Goal: Transaction & Acquisition: Purchase product/service

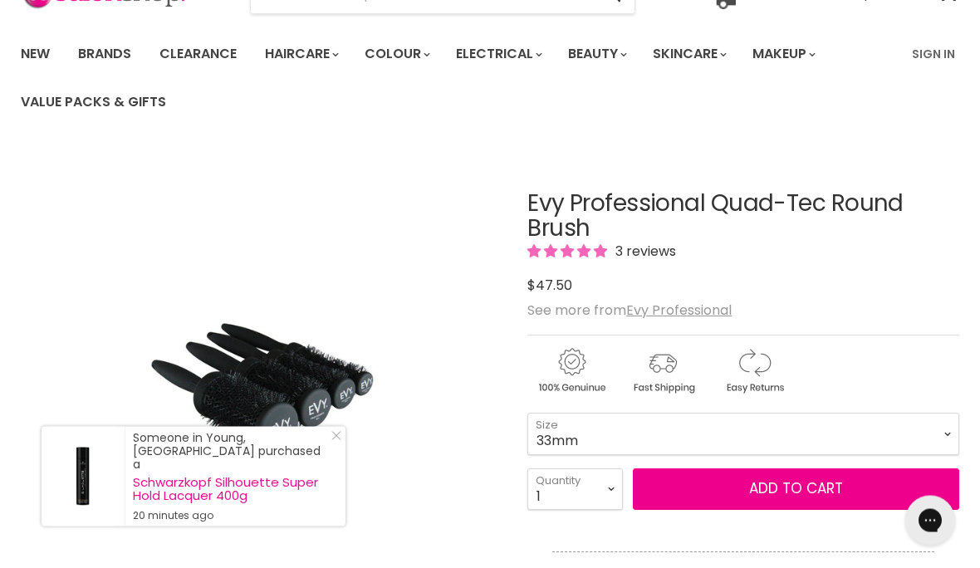
scroll to position [100, 0]
click at [262, 409] on img "Evy Professional Quad-Tec Round Brush image. Click or Scroll to Zoom." at bounding box center [182, 390] width 322 height 483
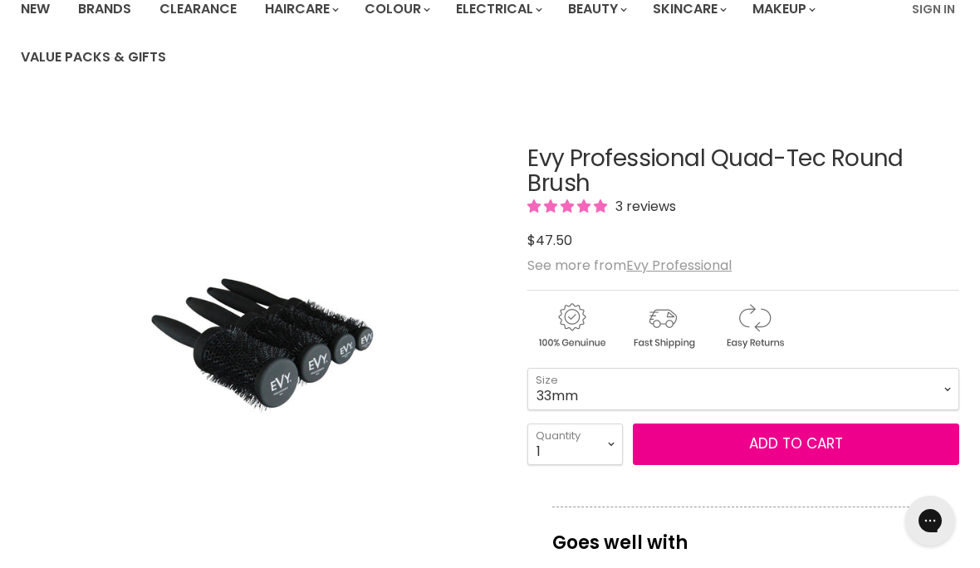
scroll to position [155, 0]
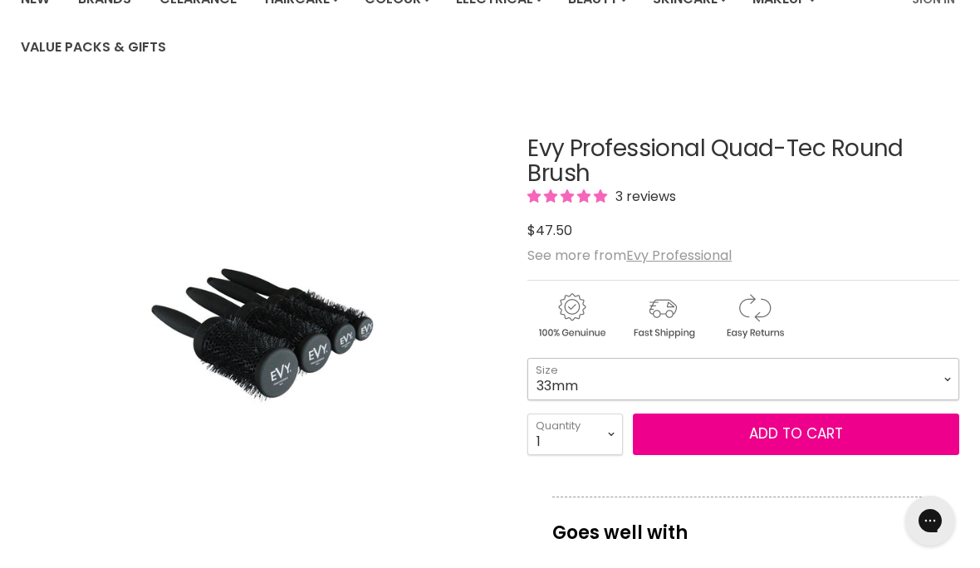
click at [941, 364] on select "25mm 33mm 43mm 53mm" at bounding box center [743, 379] width 432 height 42
select select "43mm"
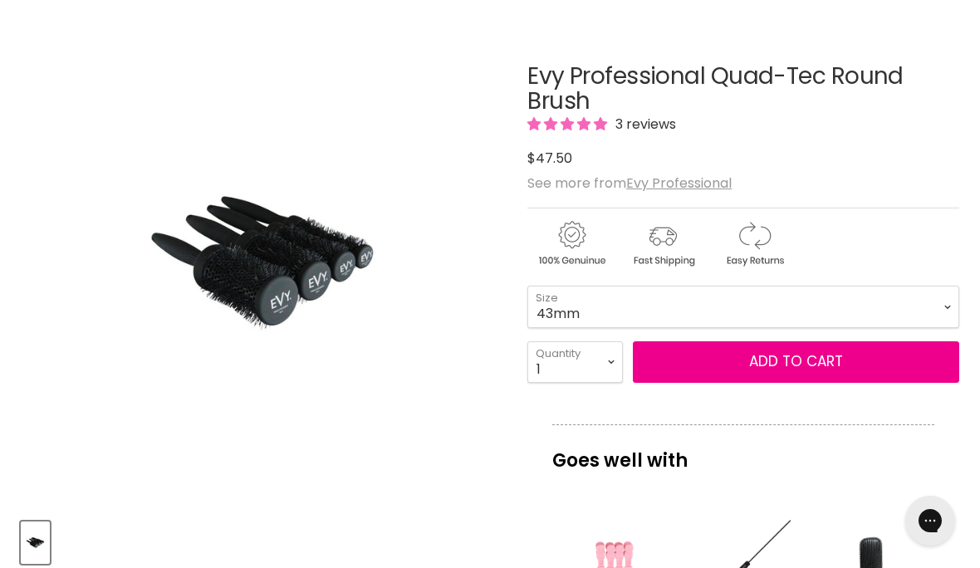
click at [623, 130] on span "3 reviews" at bounding box center [644, 124] width 66 height 19
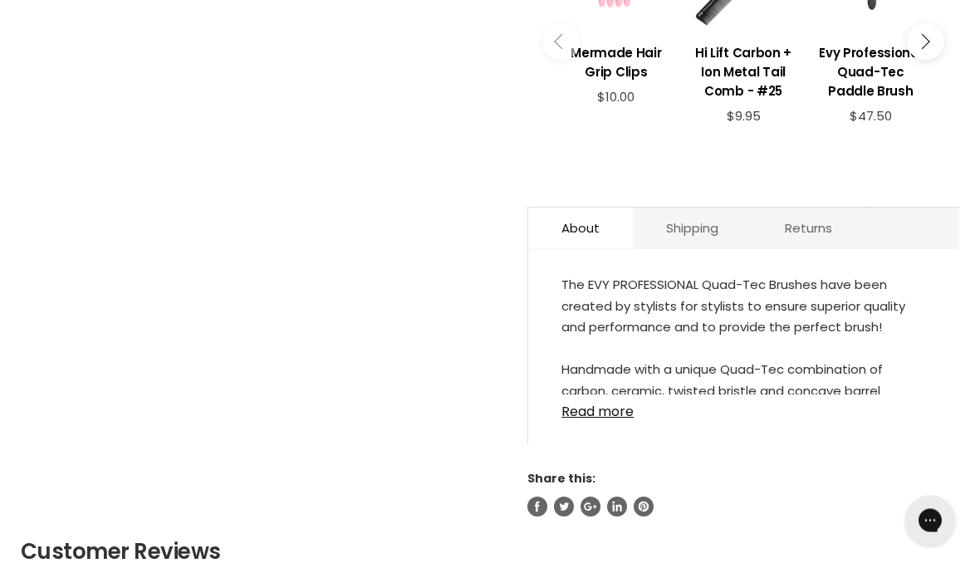
scroll to position [826, 0]
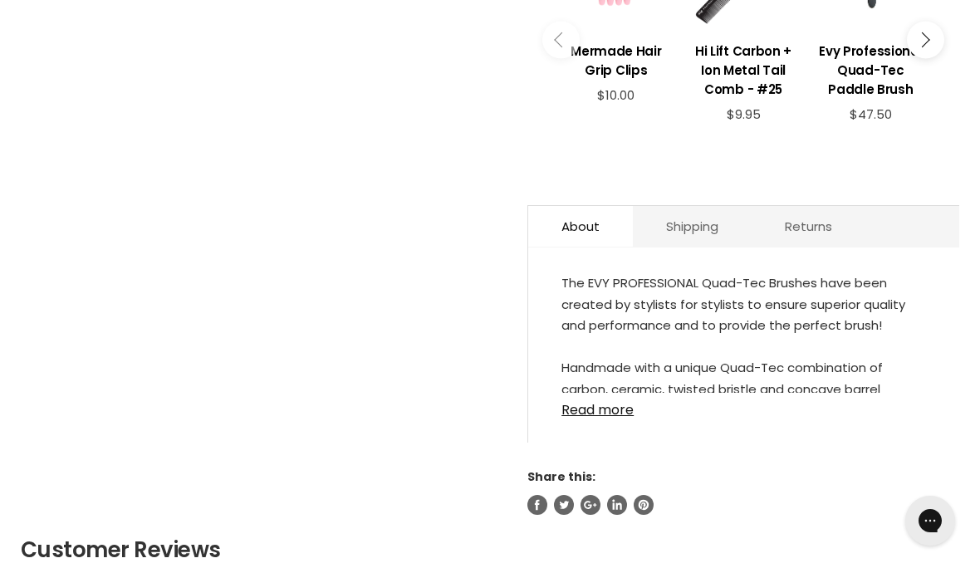
click at [618, 418] on link "Read more" at bounding box center [744, 405] width 365 height 25
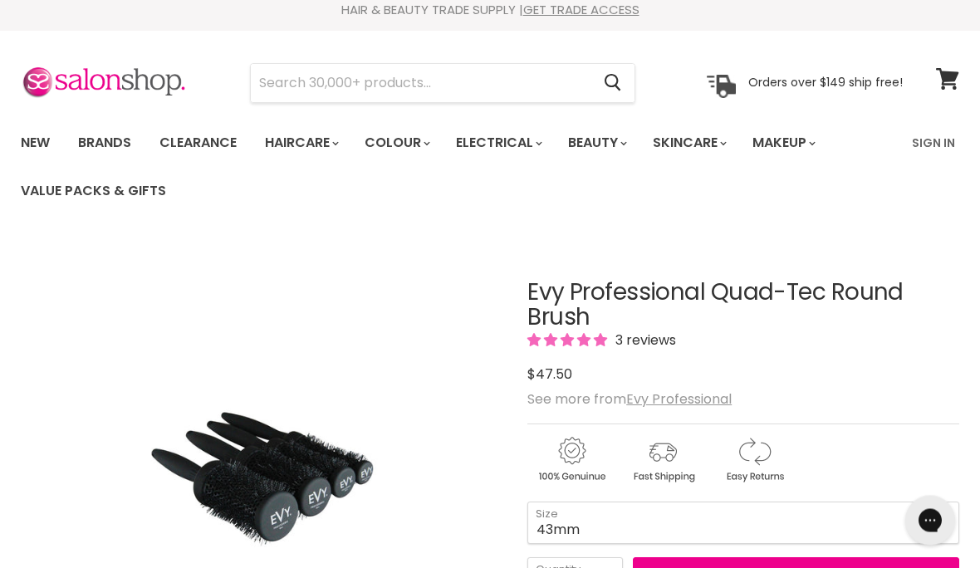
scroll to position [0, 0]
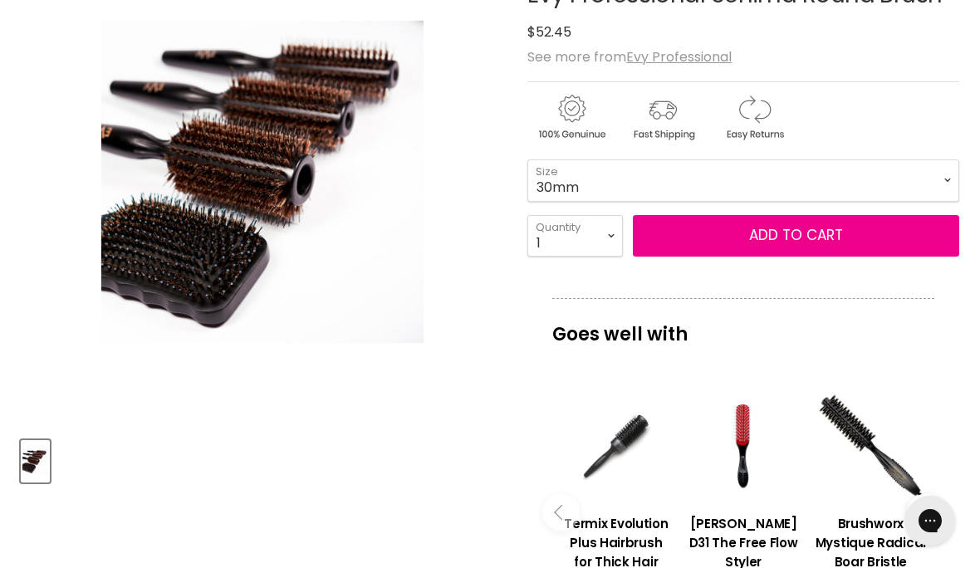
scroll to position [307, 0]
click at [826, 247] on button "Add to cart" at bounding box center [796, 237] width 326 height 42
click at [813, 238] on span "Add to cart" at bounding box center [796, 236] width 94 height 20
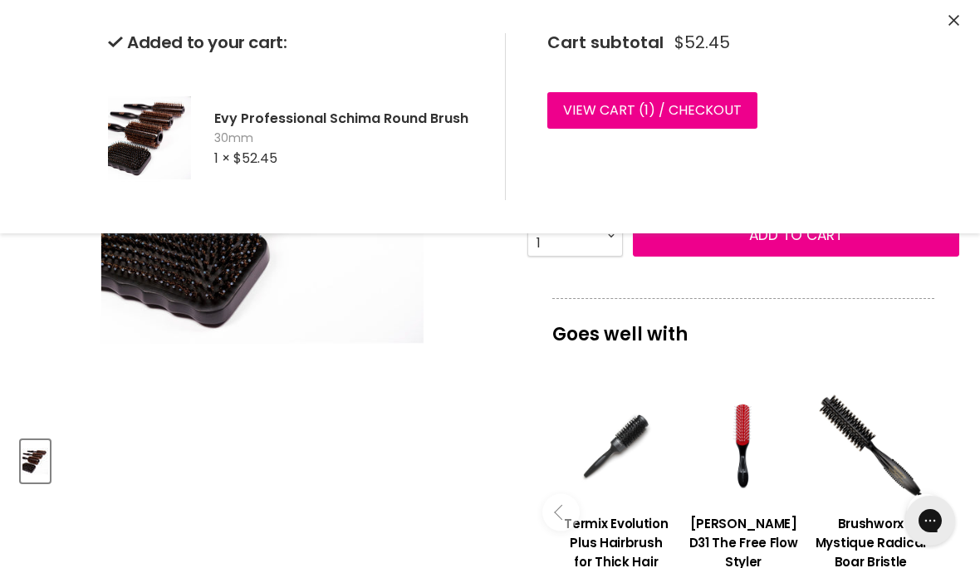
click at [949, 19] on icon "Close" at bounding box center [954, 20] width 11 height 11
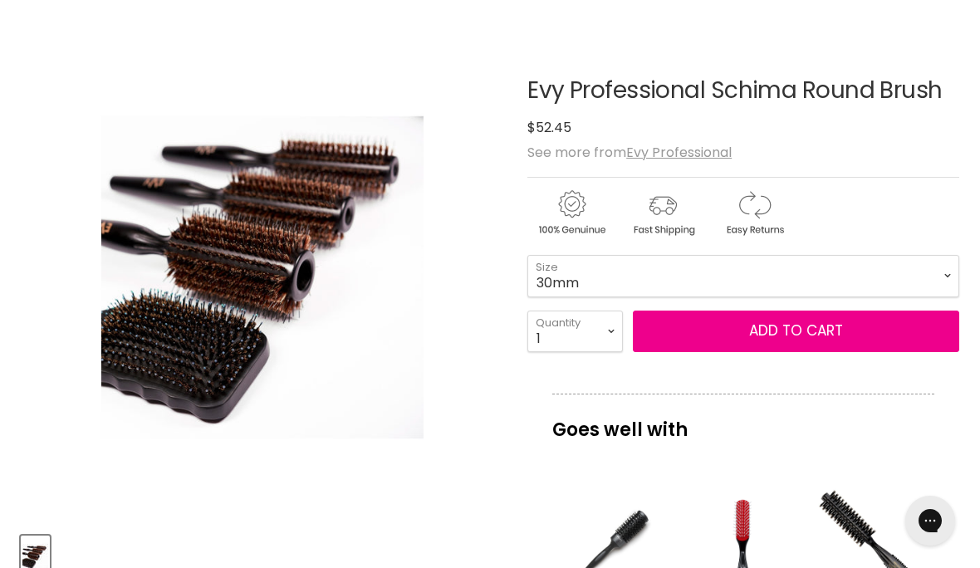
scroll to position [0, 0]
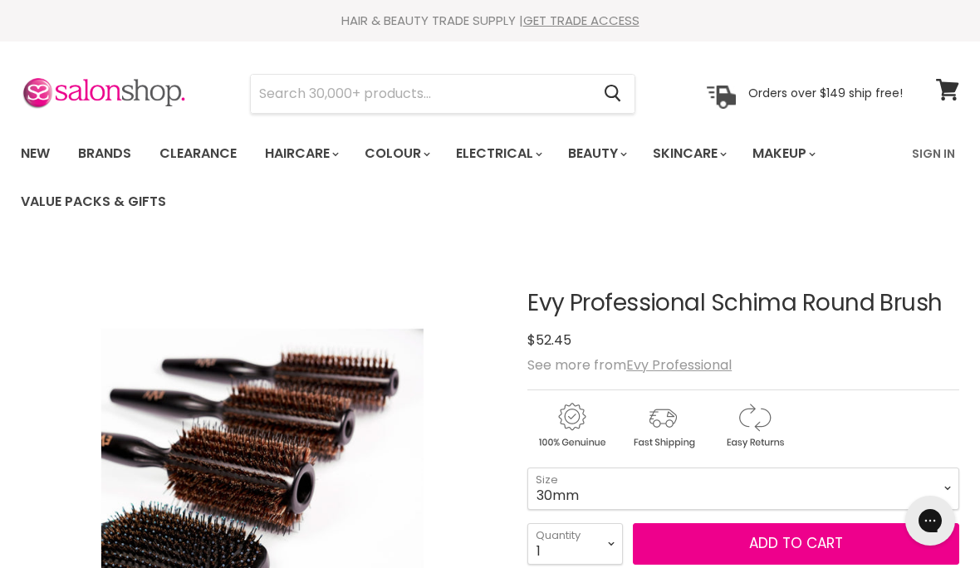
click at [946, 85] on icon at bounding box center [947, 90] width 22 height 22
click at [121, 154] on link "Brands" at bounding box center [105, 153] width 78 height 35
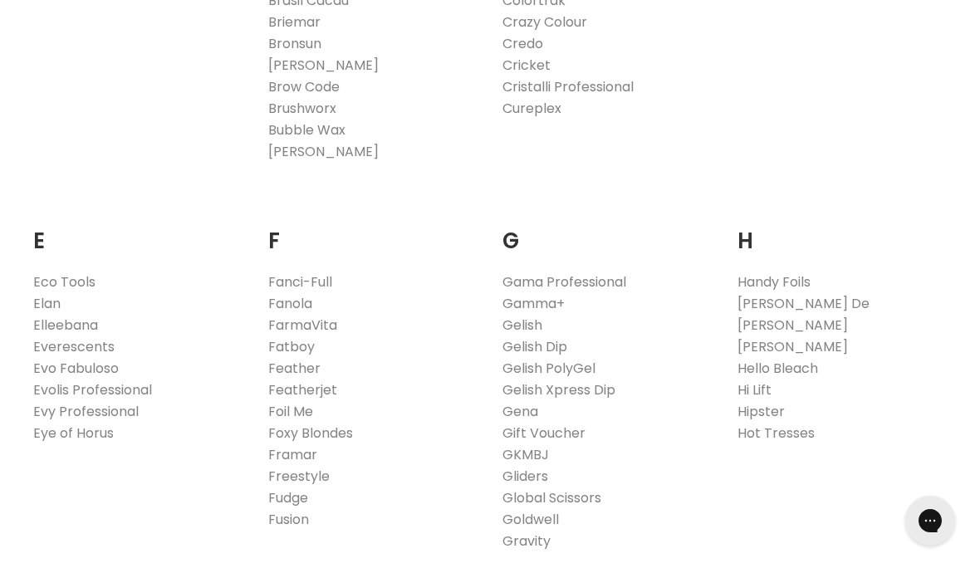
scroll to position [933, 0]
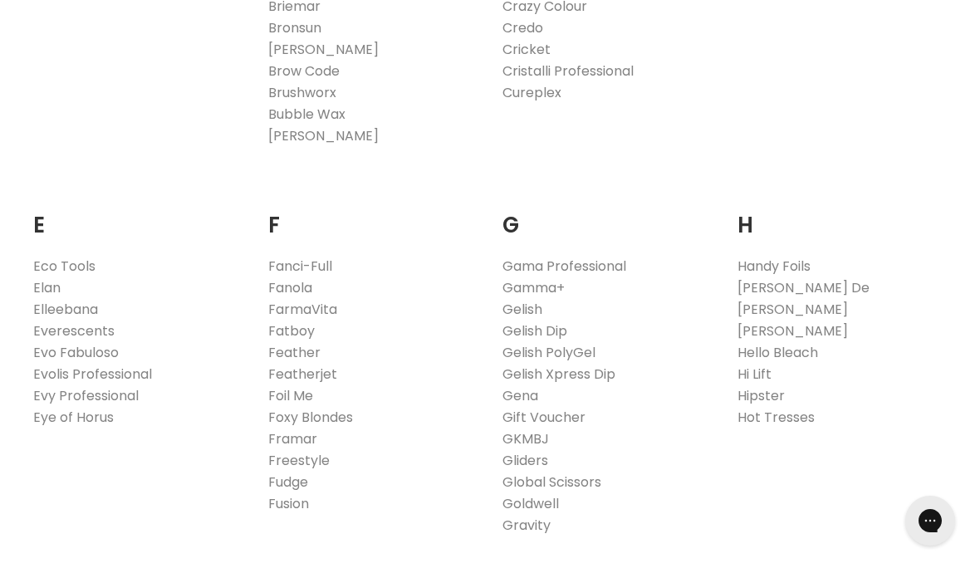
click at [122, 395] on link "Evy Professional" at bounding box center [85, 395] width 105 height 19
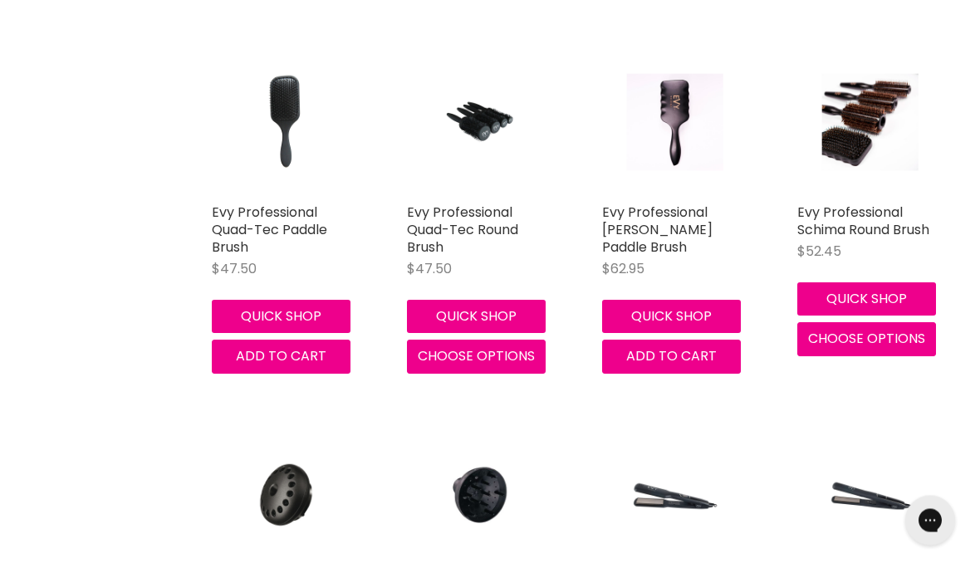
scroll to position [1313, 0]
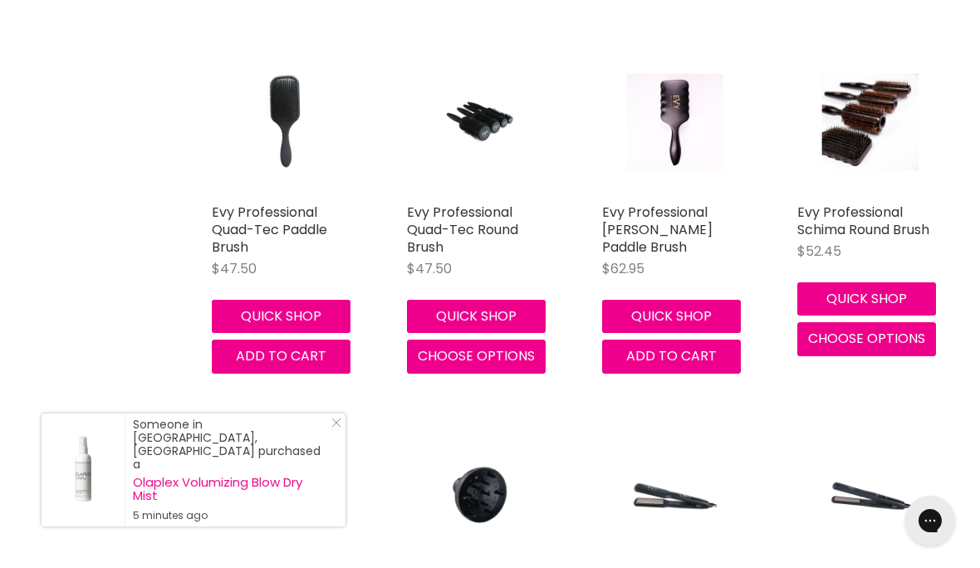
click at [666, 223] on link "Evy Professional [PERSON_NAME] Paddle Brush" at bounding box center [657, 230] width 110 height 54
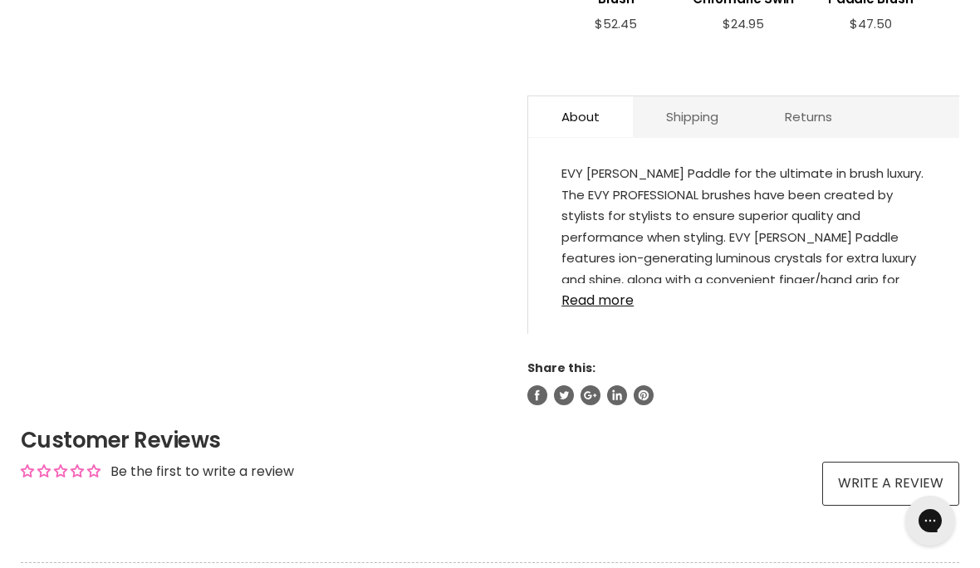
scroll to position [841, 0]
click at [606, 309] on link "Read more" at bounding box center [744, 296] width 365 height 25
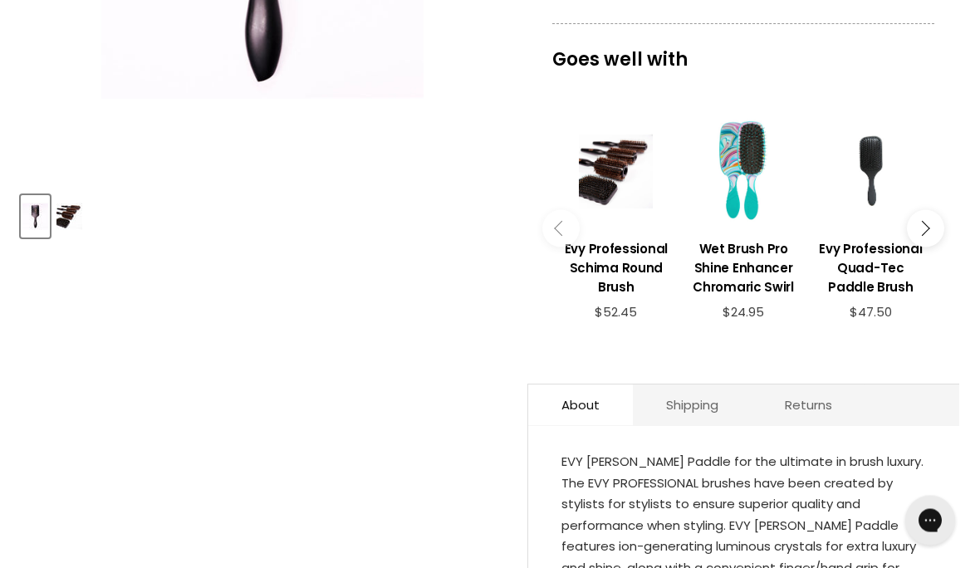
scroll to position [553, 0]
click at [812, 406] on link "Returns" at bounding box center [809, 405] width 114 height 41
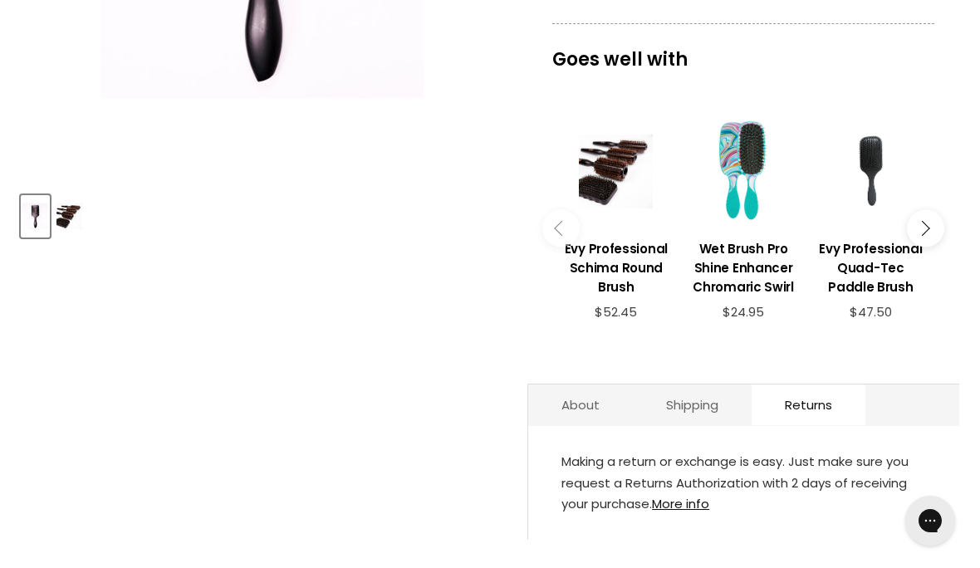
click at [689, 511] on link "More info" at bounding box center [680, 503] width 57 height 17
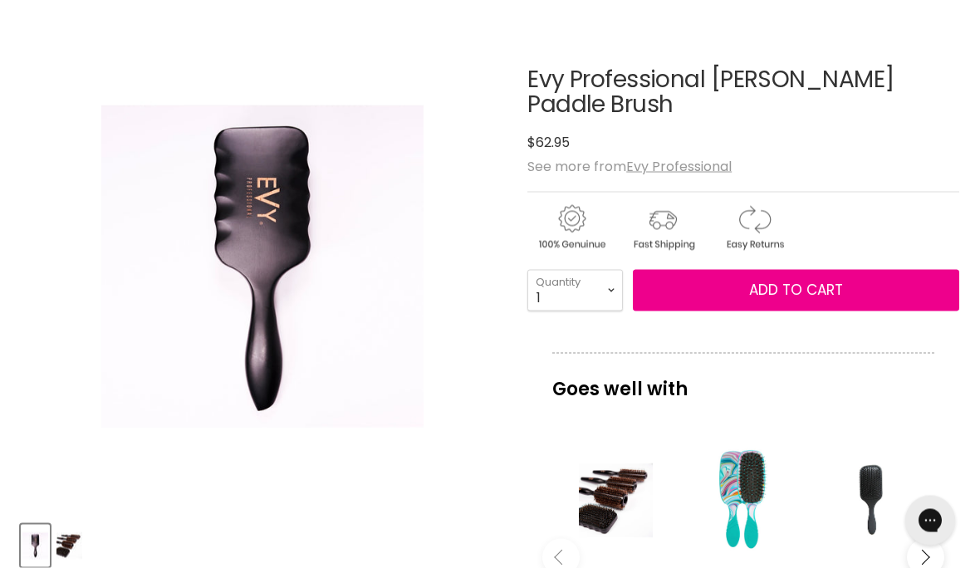
scroll to position [224, 0]
click at [81, 534] on img "Product thumbnails" at bounding box center [69, 545] width 26 height 39
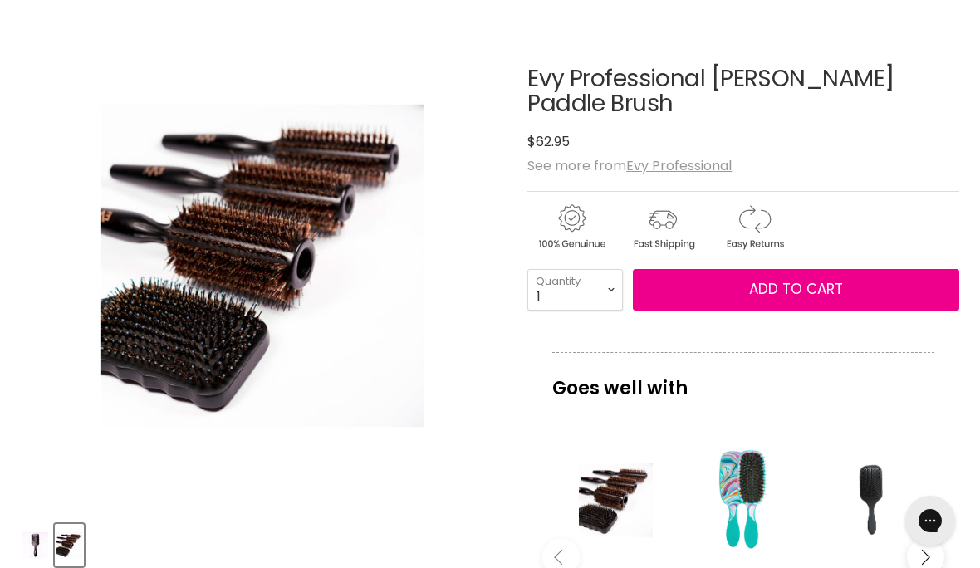
click at [278, 422] on img "Evy Professional Schima Crystal Paddle Brush image. Click or Scroll to Zoom." at bounding box center [182, 265] width 322 height 483
click at [792, 292] on span "Add to cart" at bounding box center [796, 289] width 94 height 20
click at [790, 284] on span "Add to cart" at bounding box center [796, 289] width 94 height 20
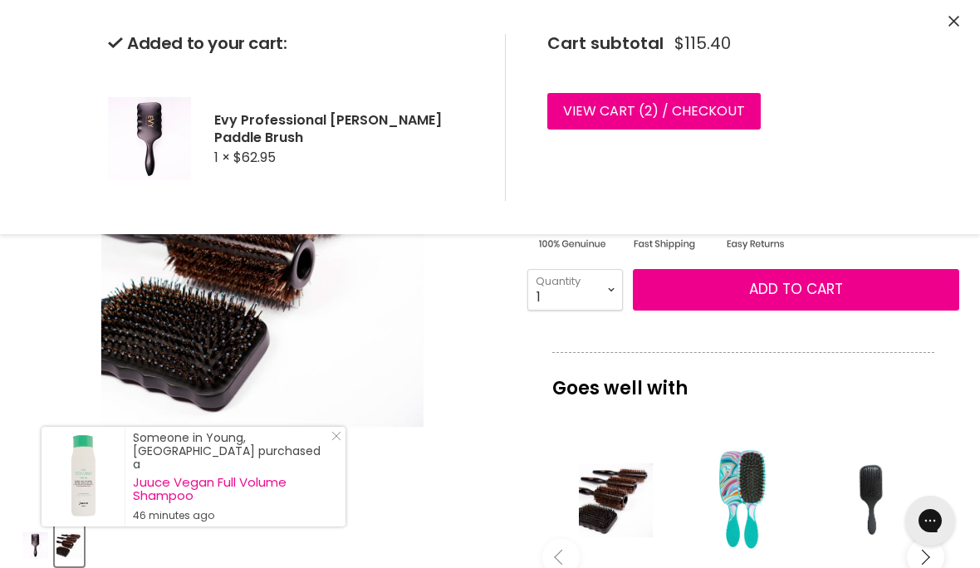
click at [369, 394] on img "Evy Professional Schima Crystal Paddle Brush image. Click or Scroll to Zoom." at bounding box center [262, 266] width 322 height 483
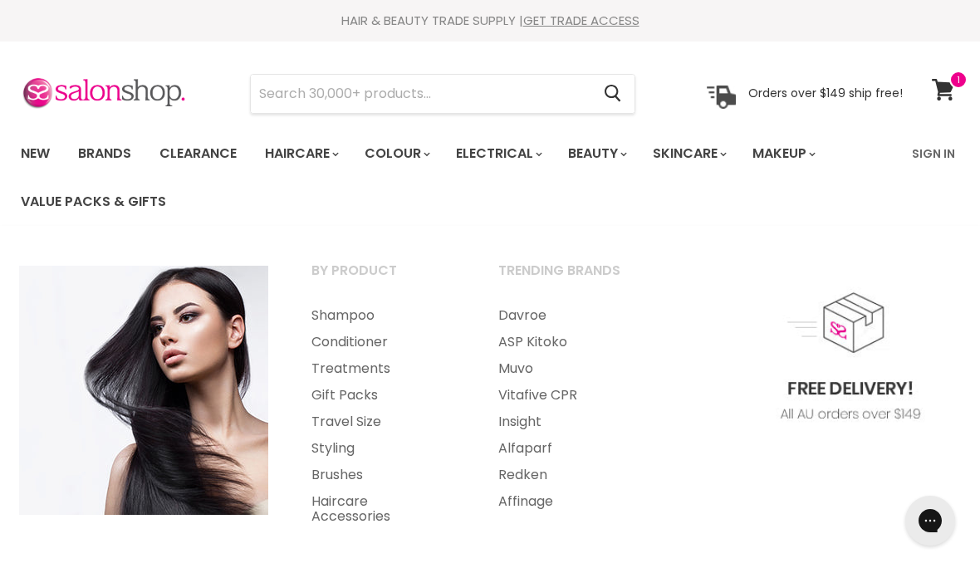
scroll to position [17, 0]
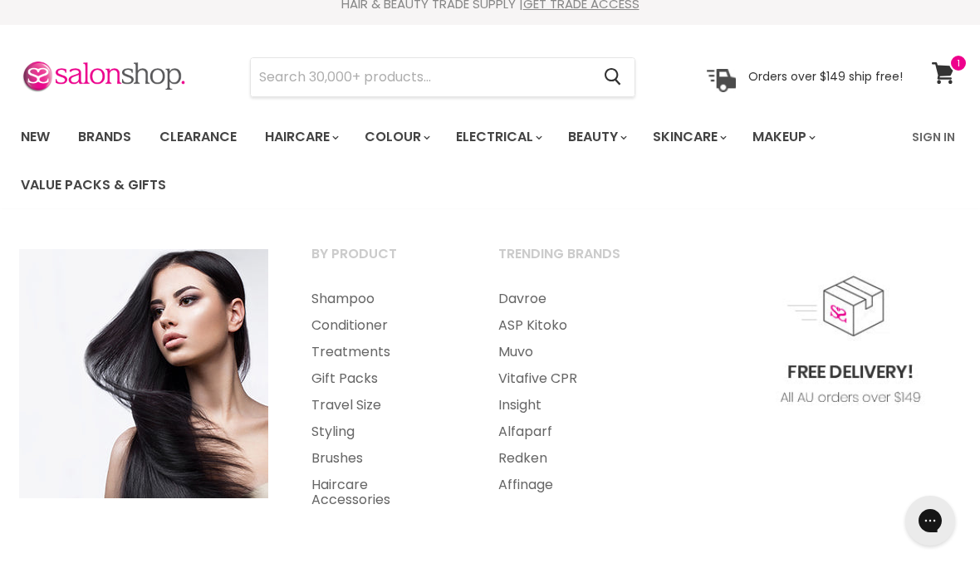
click at [339, 459] on link "Brushes" at bounding box center [383, 458] width 184 height 27
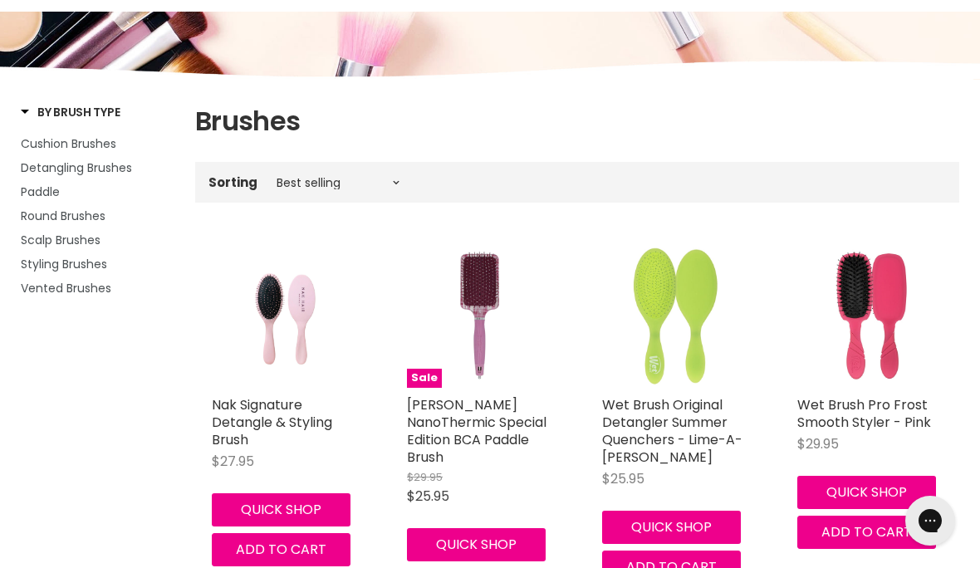
click at [100, 174] on span "Detangling Brushes" at bounding box center [76, 167] width 111 height 17
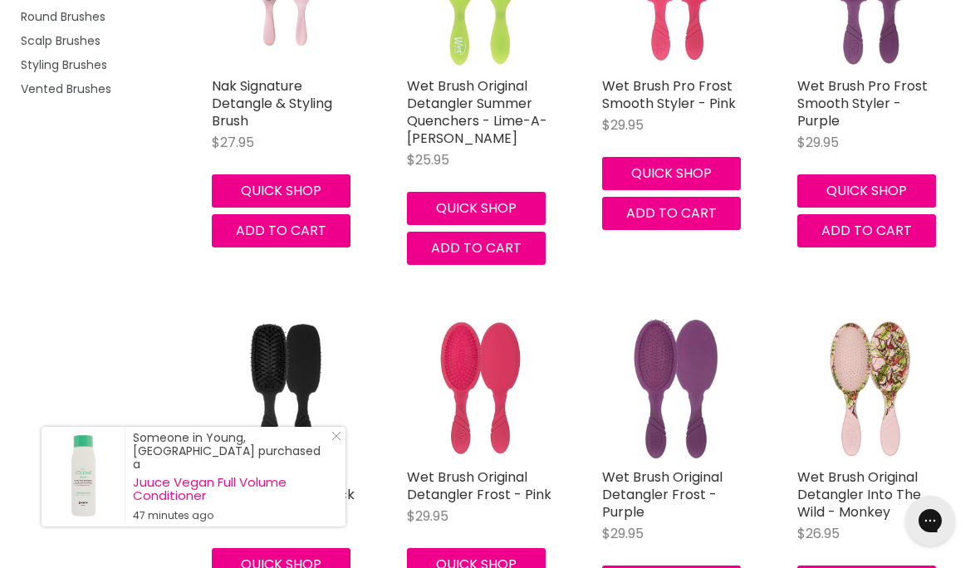
scroll to position [534, 0]
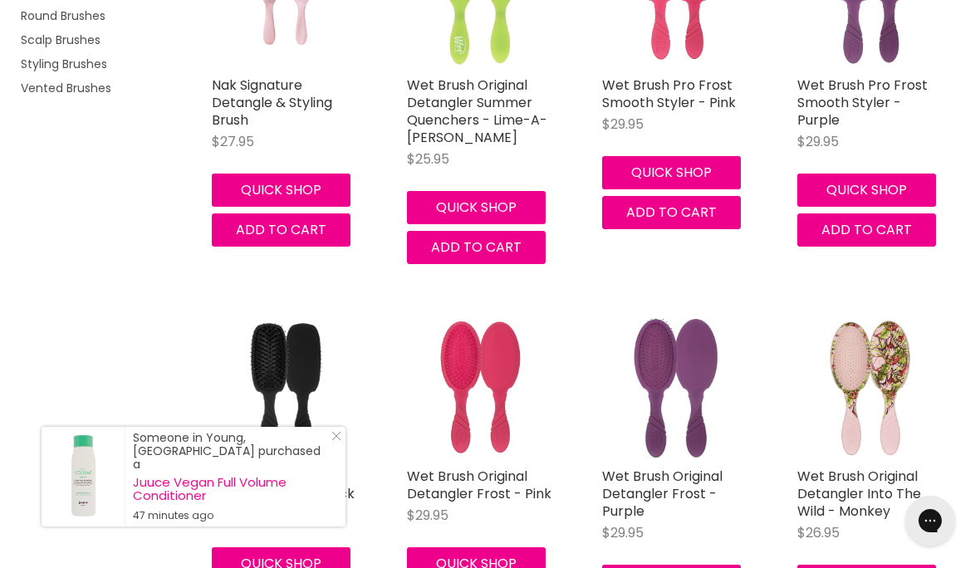
click at [343, 509] on div "$29.95" at bounding box center [284, 515] width 145 height 19
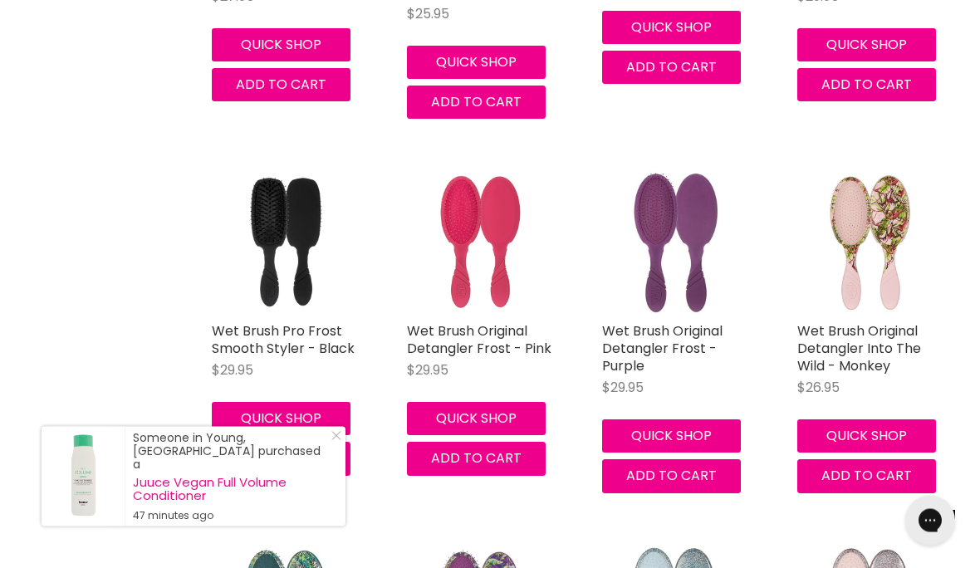
scroll to position [679, 0]
click at [341, 519] on div "Someone in Young, Australia purchased a Juuce Vegan Full Volume Conditioner 47 …" at bounding box center [194, 477] width 304 height 100
click at [338, 440] on line "Close Icon" at bounding box center [336, 436] width 8 height 8
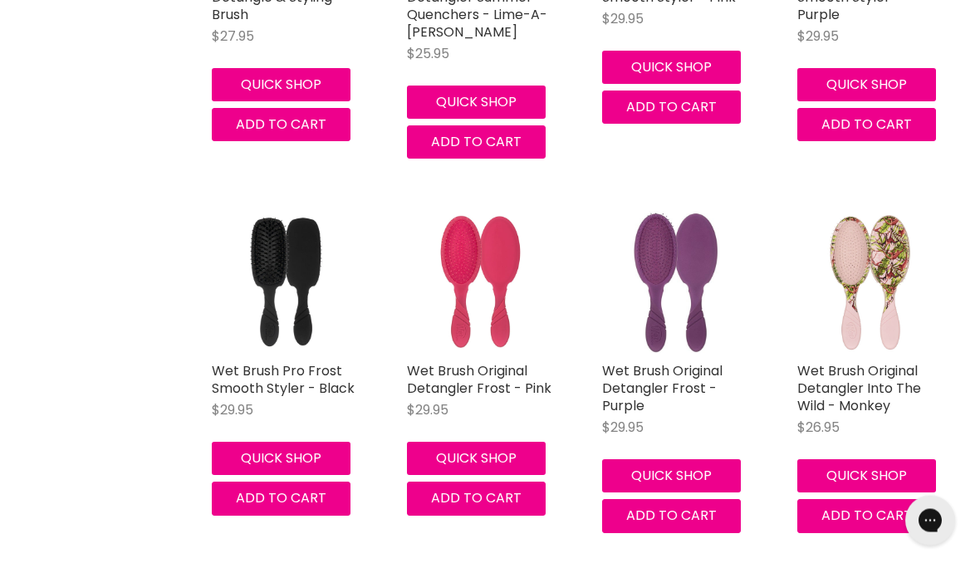
scroll to position [640, 0]
click at [339, 386] on link "Wet Brush Pro Frost Smooth Styler - Black" at bounding box center [283, 379] width 143 height 37
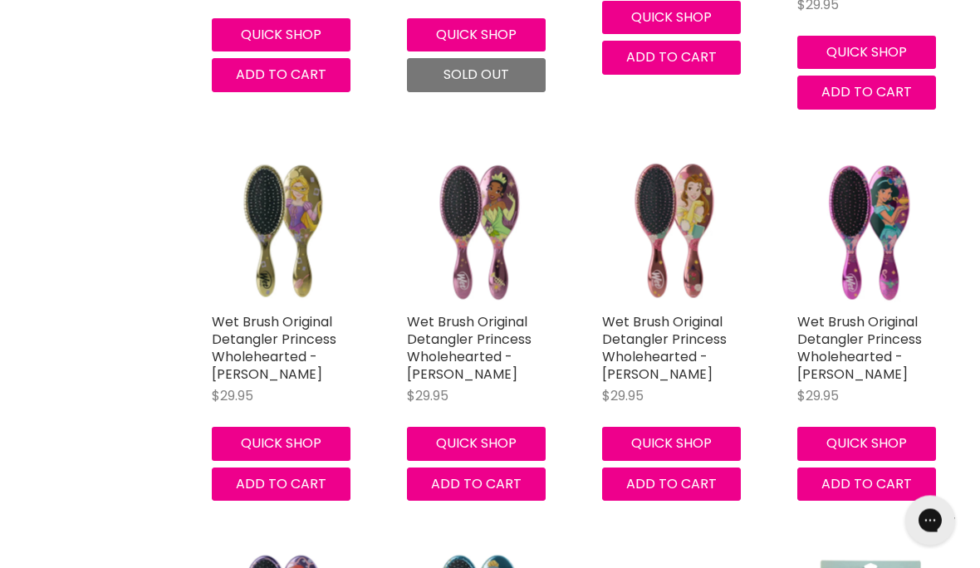
scroll to position [3714, 0]
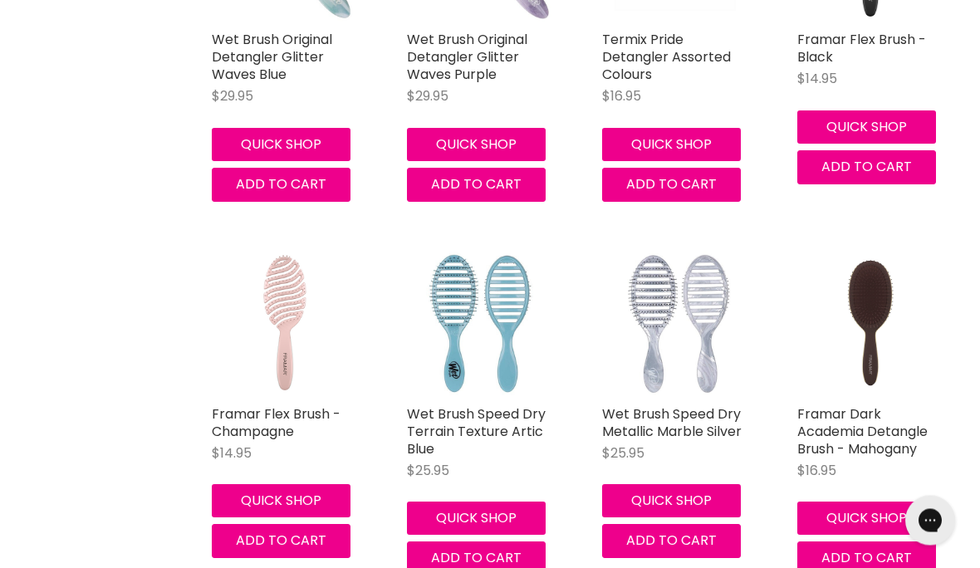
scroll to position [5514, 0]
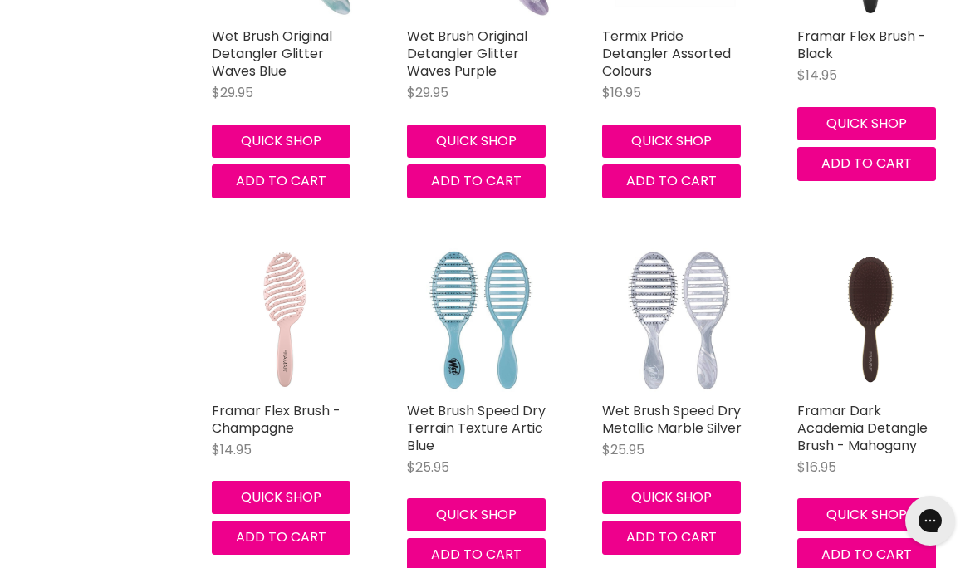
click at [395, 498] on div "Wet Brush Speed Dry Terrain Texture Artic Blue $25.95 The Wet Brush Quick shop …" at bounding box center [479, 410] width 179 height 357
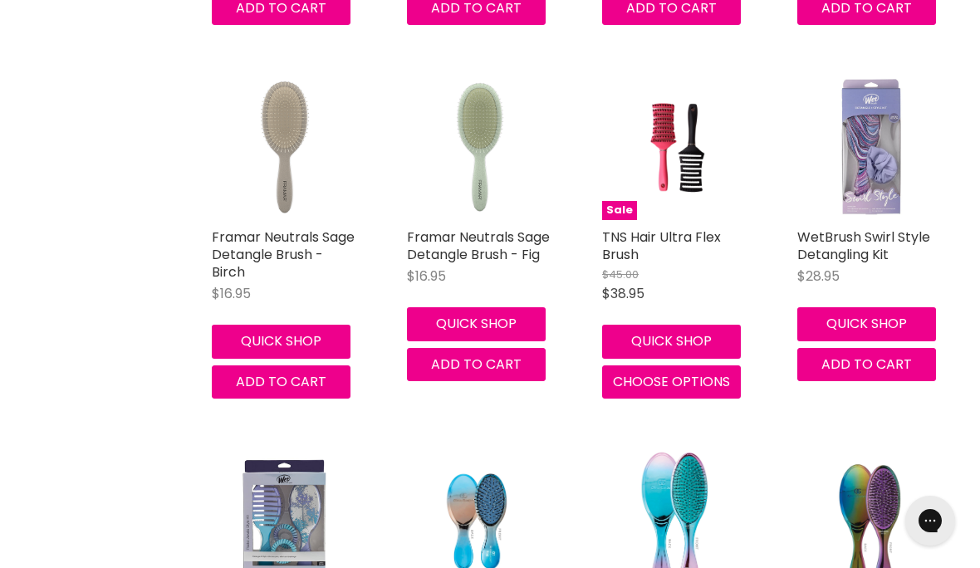
scroll to position [8825, 0]
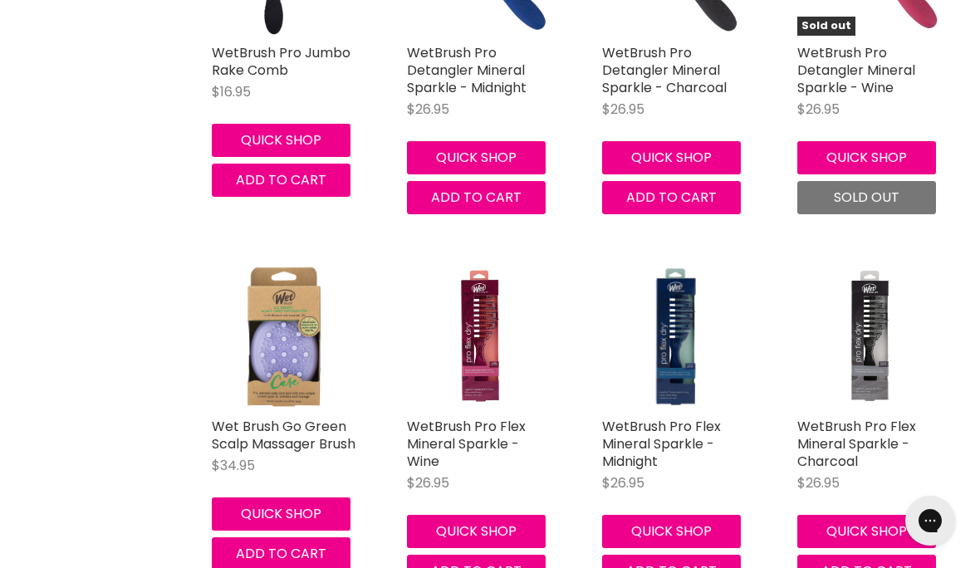
scroll to position [11514, 0]
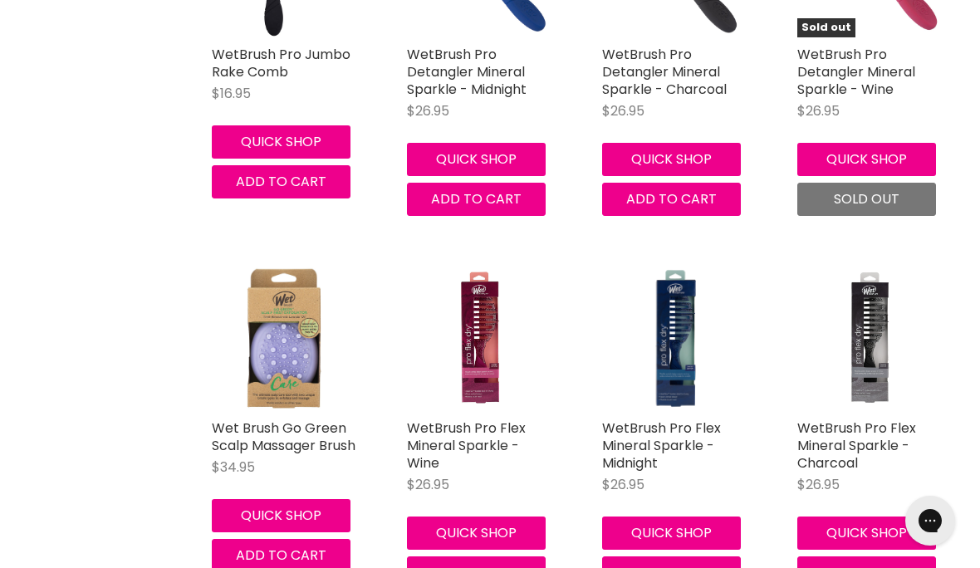
click at [859, 419] on link "WetBrush Pro Flex Mineral Sparkle - Charcoal" at bounding box center [856, 446] width 119 height 54
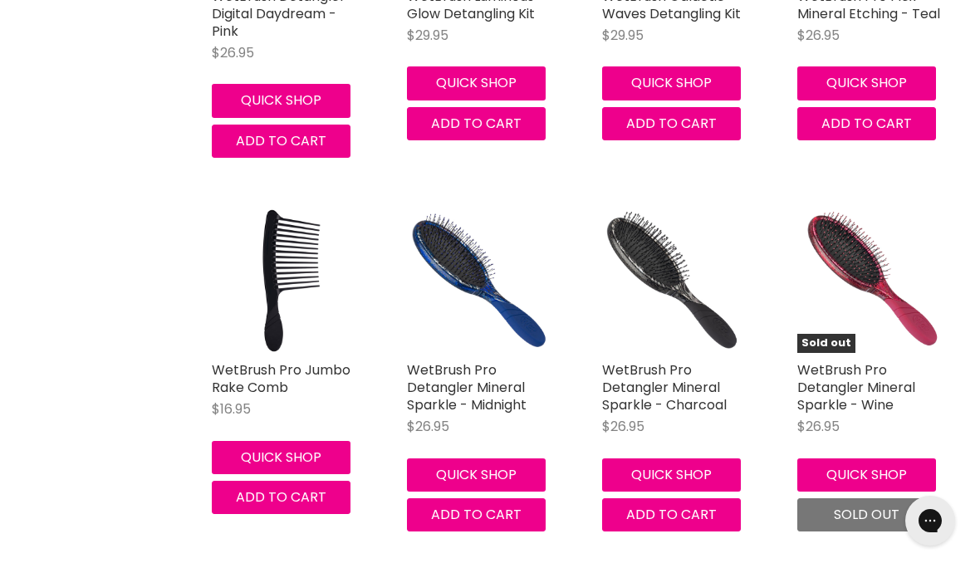
scroll to position [11189, 0]
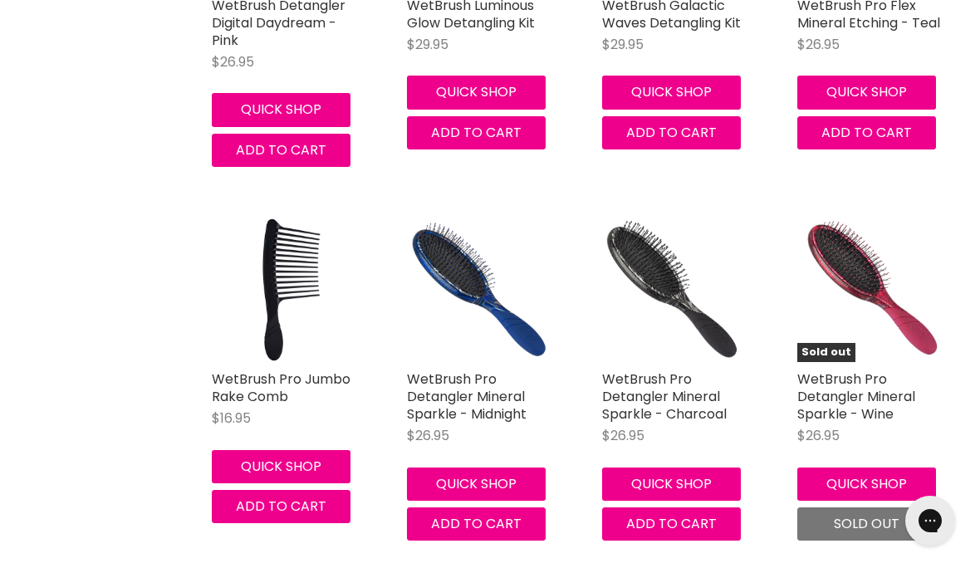
click at [669, 370] on link "WetBrush Pro Detangler Mineral Sparkle - Charcoal" at bounding box center [664, 397] width 125 height 54
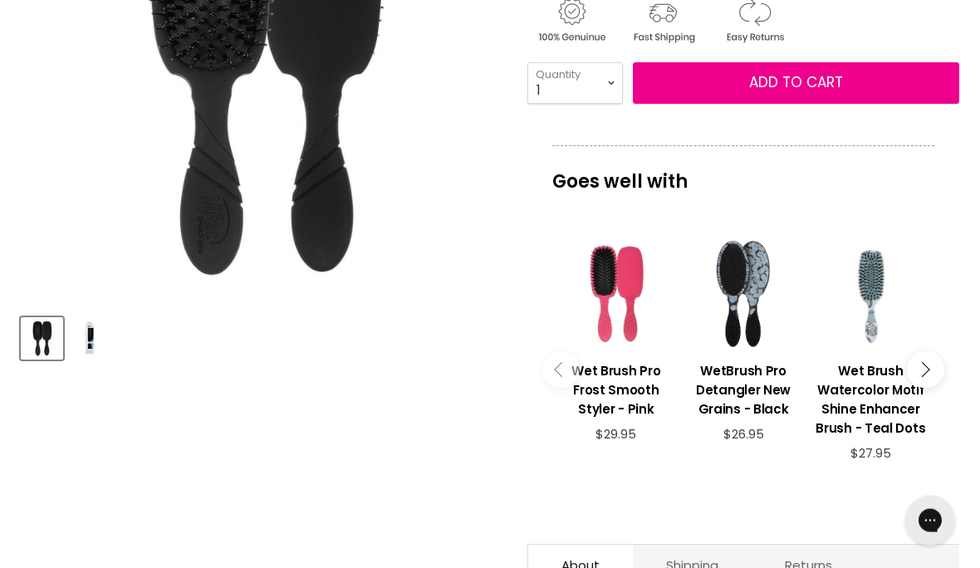
scroll to position [429, 0]
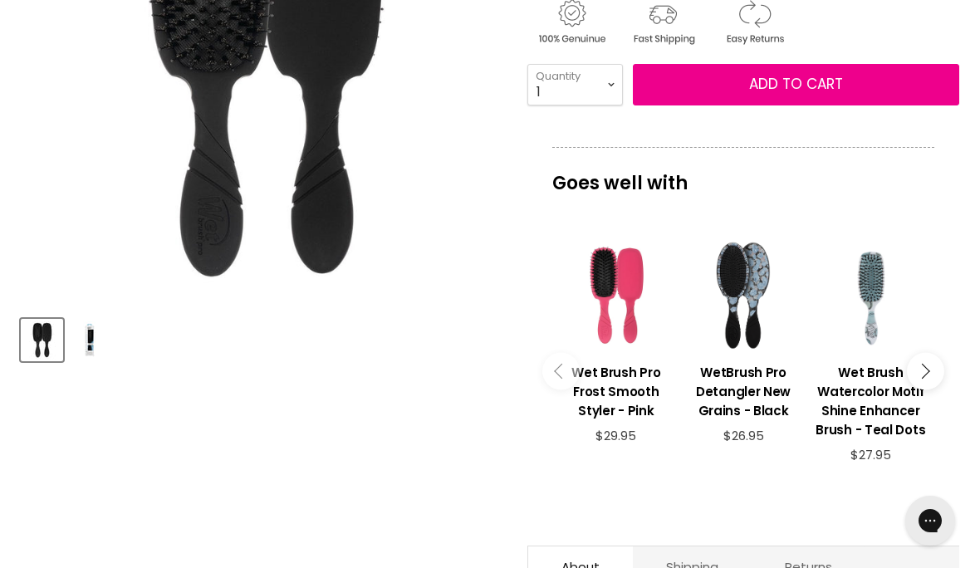
click at [89, 355] on img "Product thumbnails" at bounding box center [89, 340] width 39 height 39
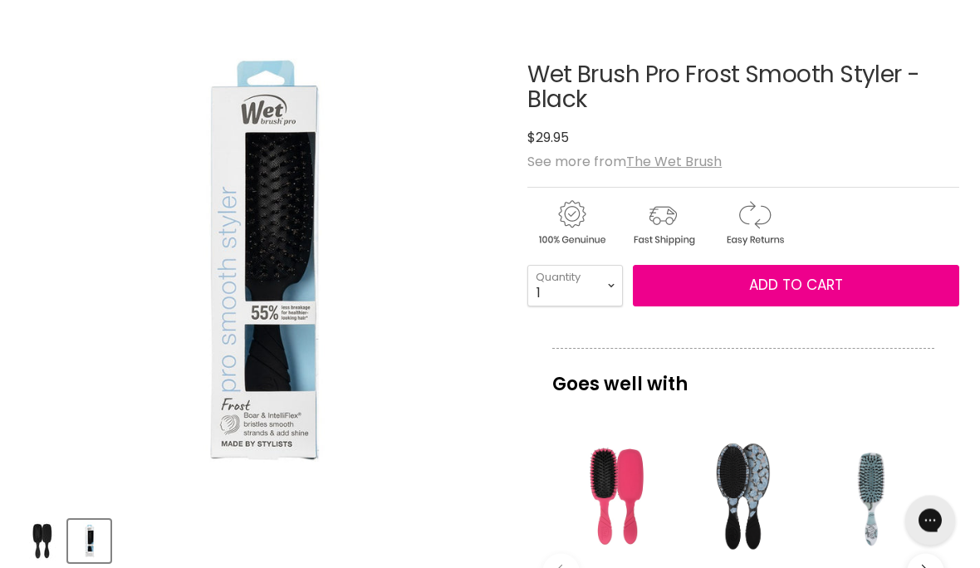
scroll to position [228, 0]
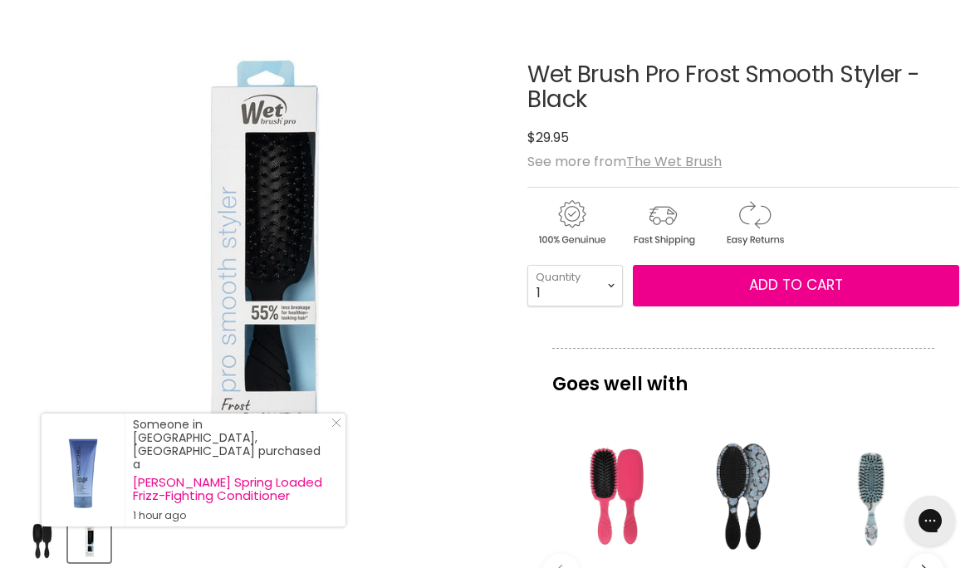
click at [340, 428] on icon "Close Icon" at bounding box center [336, 423] width 10 height 10
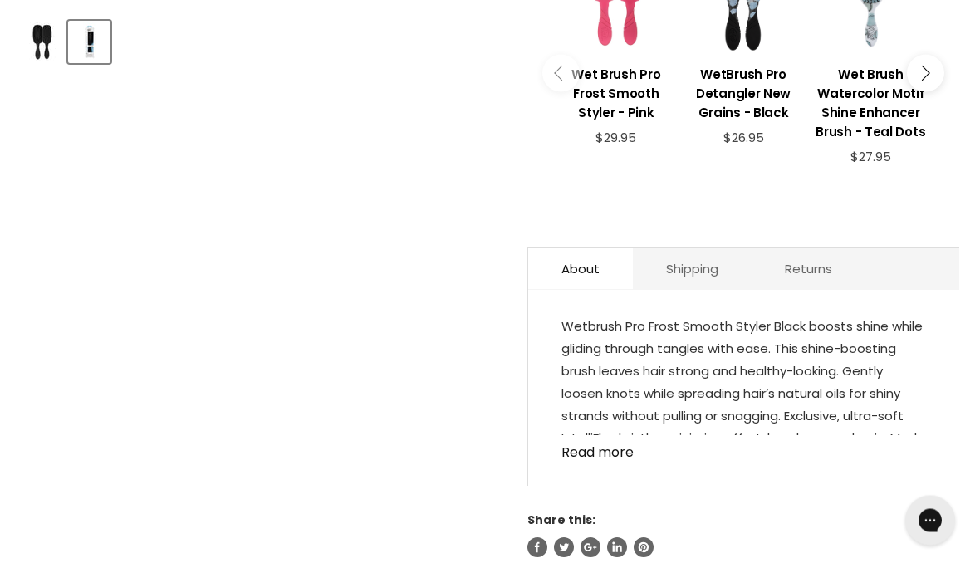
scroll to position [728, 0]
click at [613, 460] on link "Read more" at bounding box center [744, 447] width 365 height 25
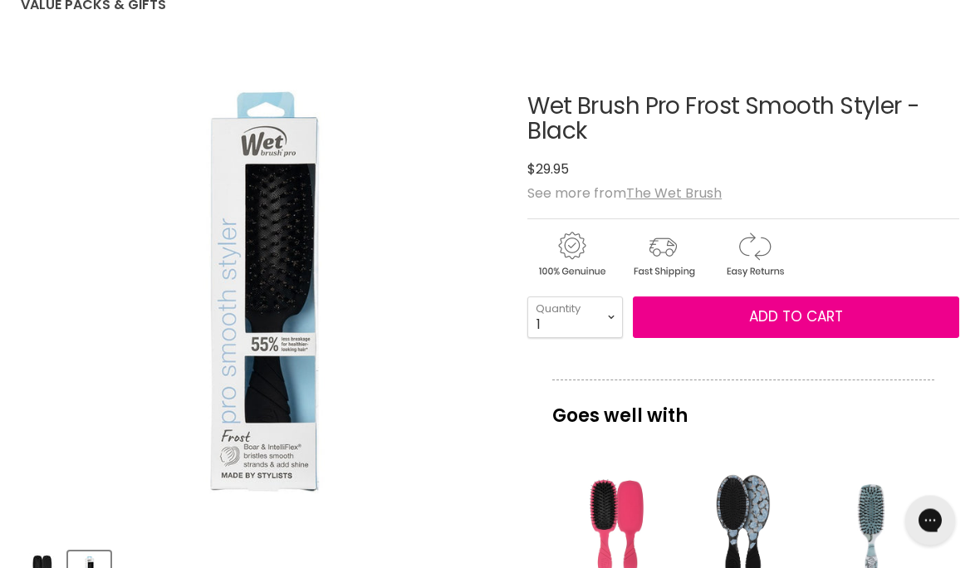
scroll to position [212, 0]
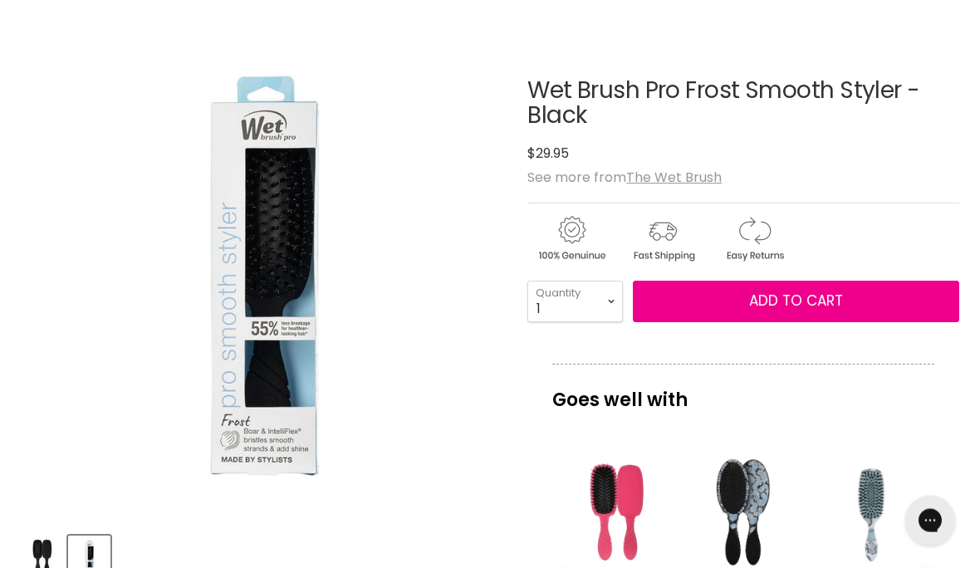
click at [804, 308] on span "Add to cart" at bounding box center [796, 302] width 94 height 20
click at [814, 302] on span "Add to cart" at bounding box center [796, 302] width 94 height 20
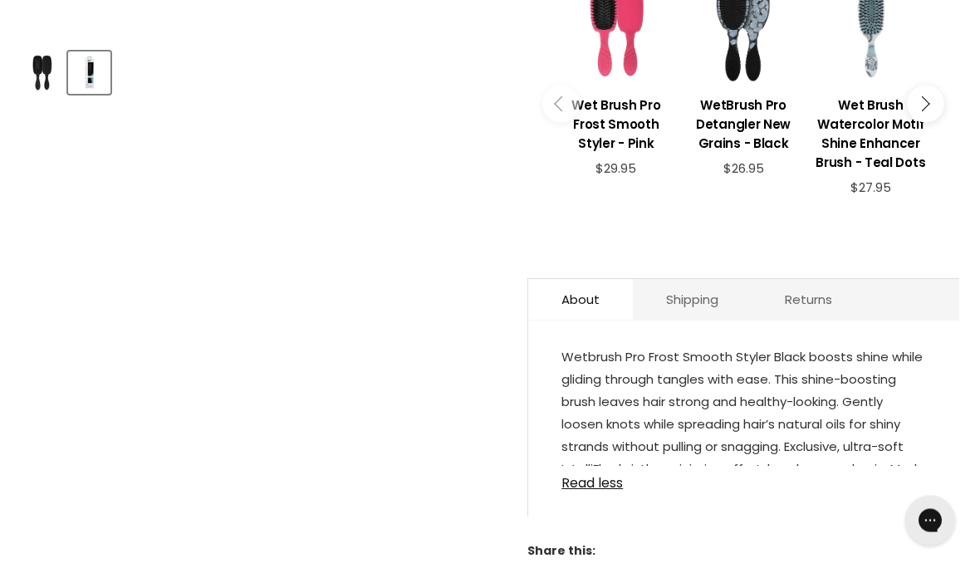
scroll to position [698, 0]
click at [607, 490] on link "Read less" at bounding box center [744, 477] width 365 height 25
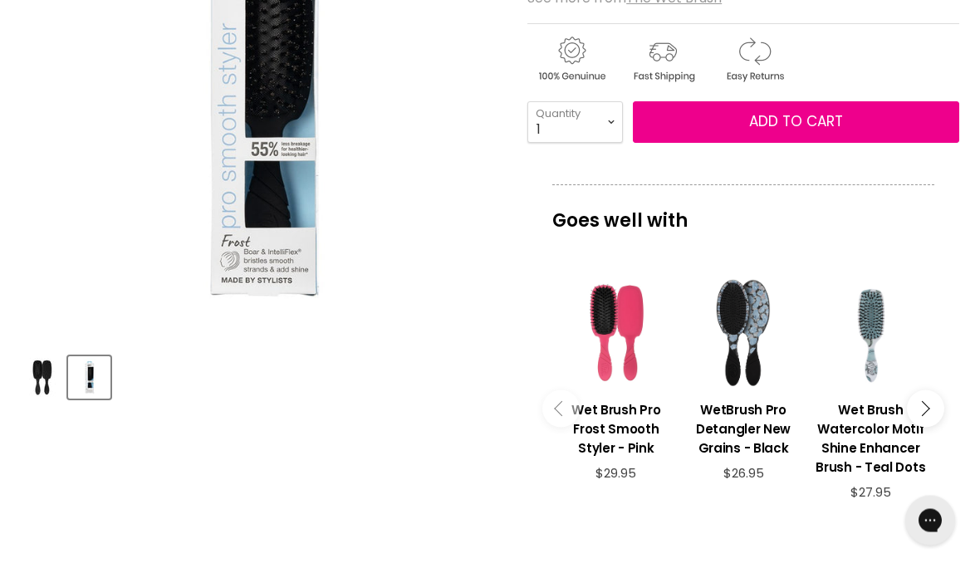
scroll to position [392, 0]
click at [930, 413] on icon "Main content" at bounding box center [922, 407] width 15 height 15
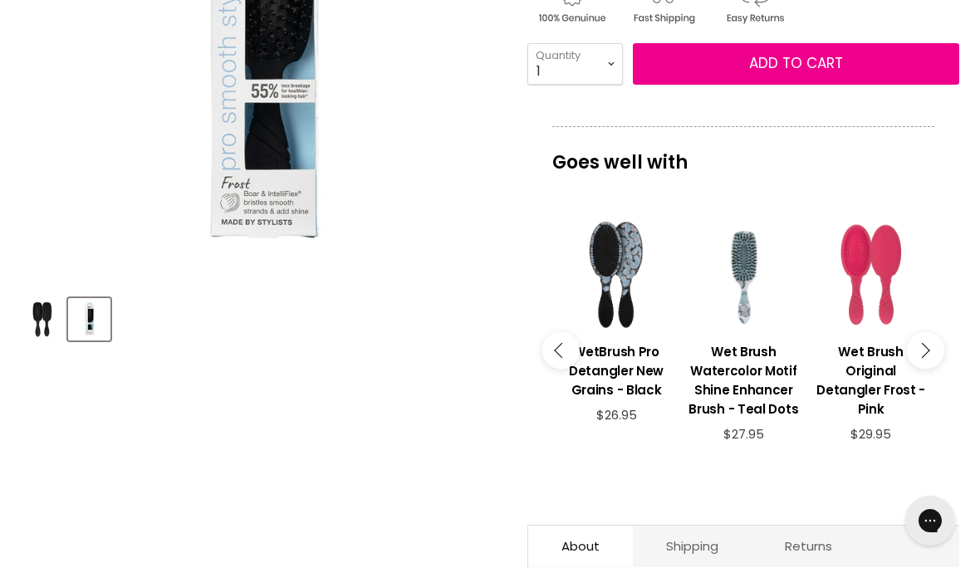
scroll to position [451, 0]
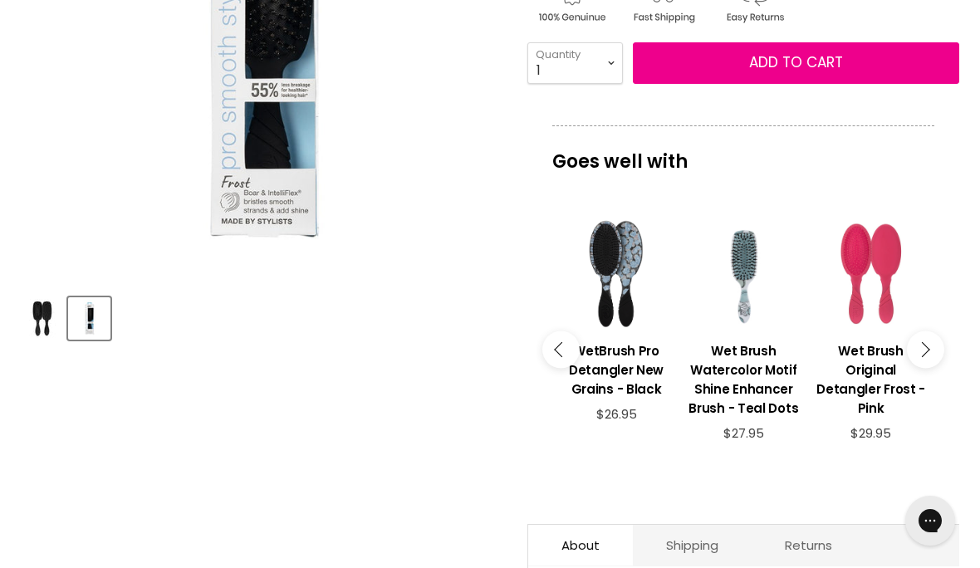
click at [925, 356] on icon "Main content" at bounding box center [922, 348] width 15 height 15
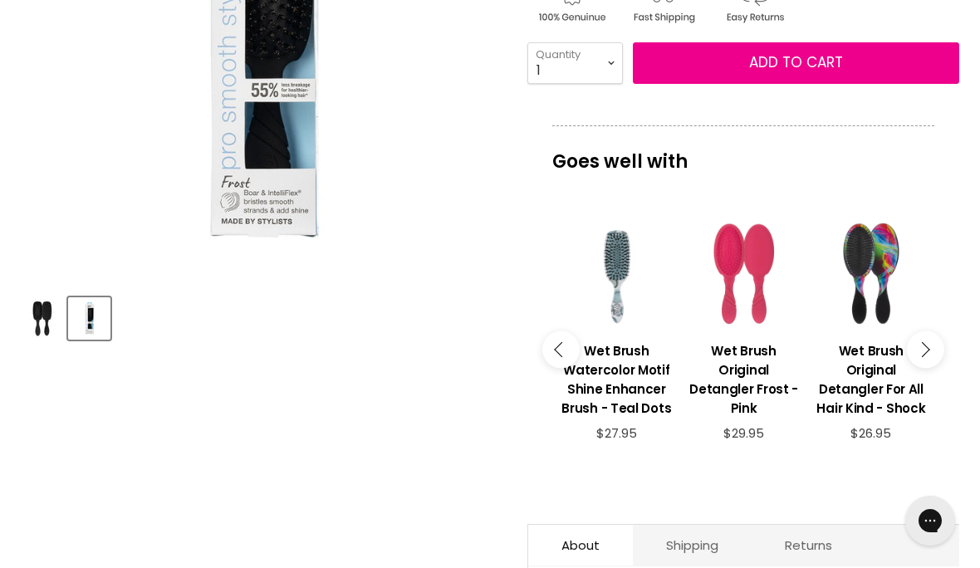
click at [937, 358] on button "Main content" at bounding box center [925, 349] width 37 height 37
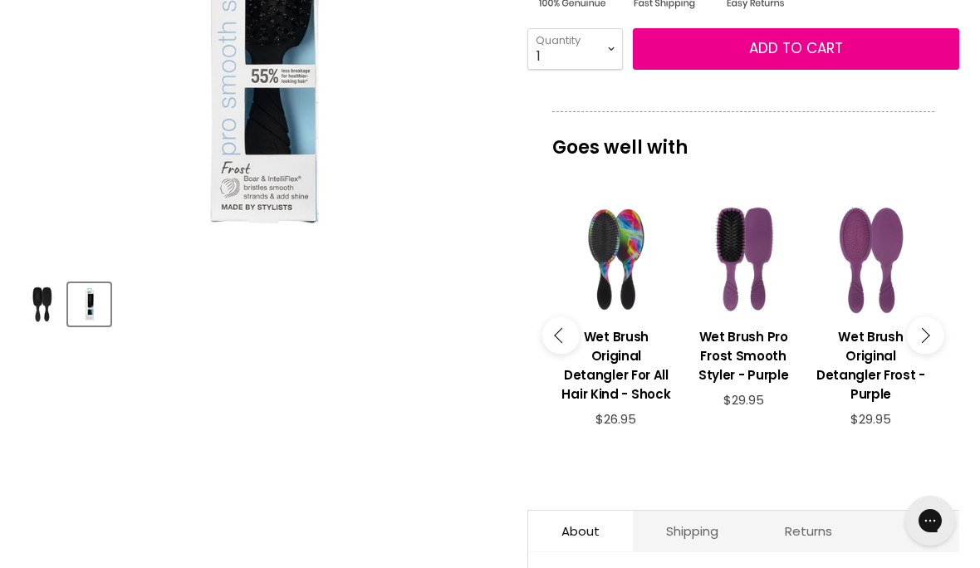
scroll to position [513, 0]
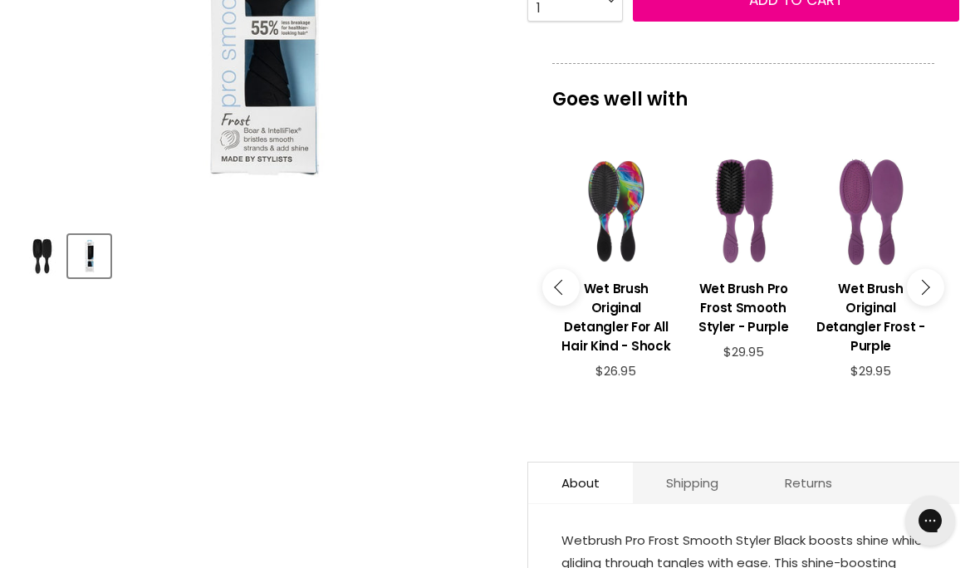
click at [923, 292] on icon "Main content" at bounding box center [922, 286] width 15 height 15
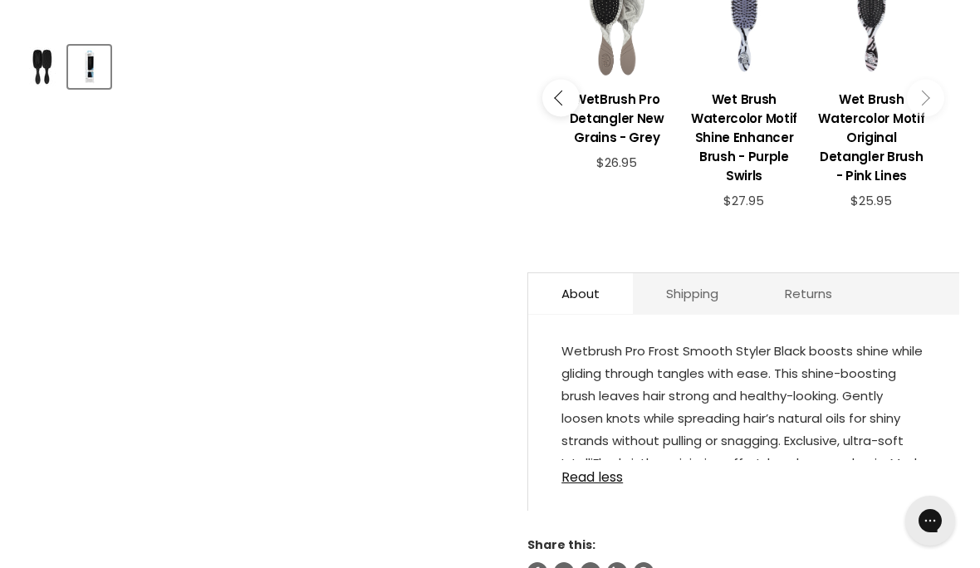
scroll to position [697, 0]
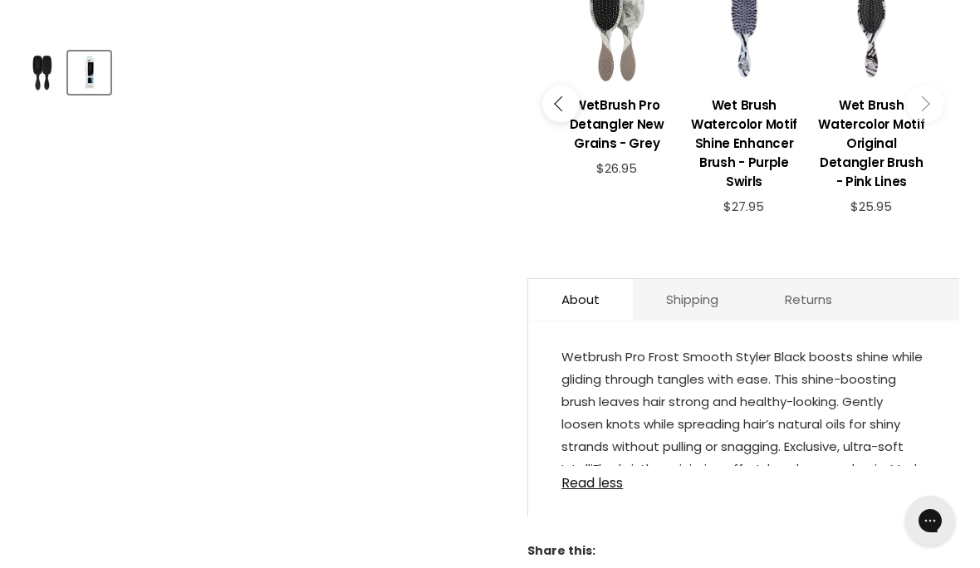
click at [618, 485] on link "Read less" at bounding box center [744, 478] width 365 height 25
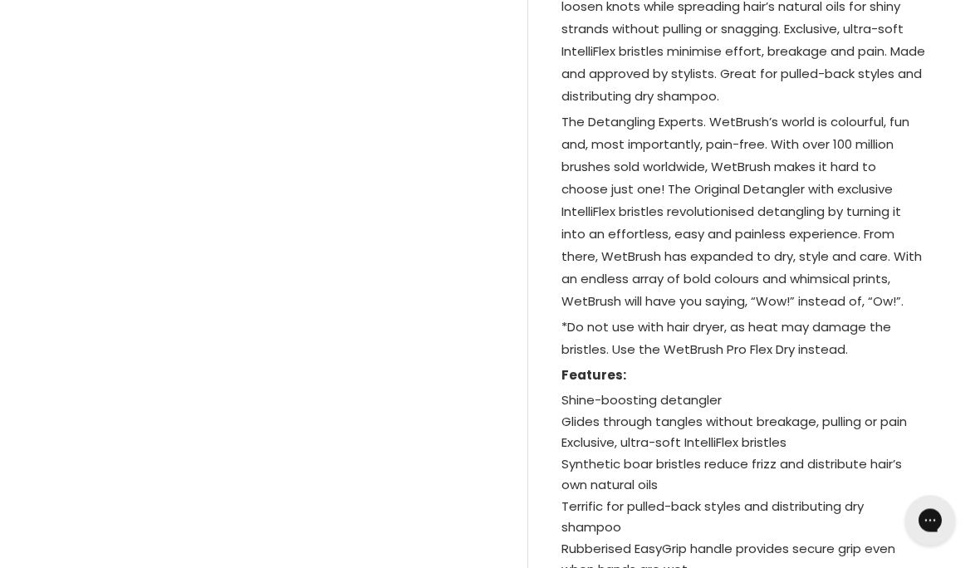
scroll to position [1116, 0]
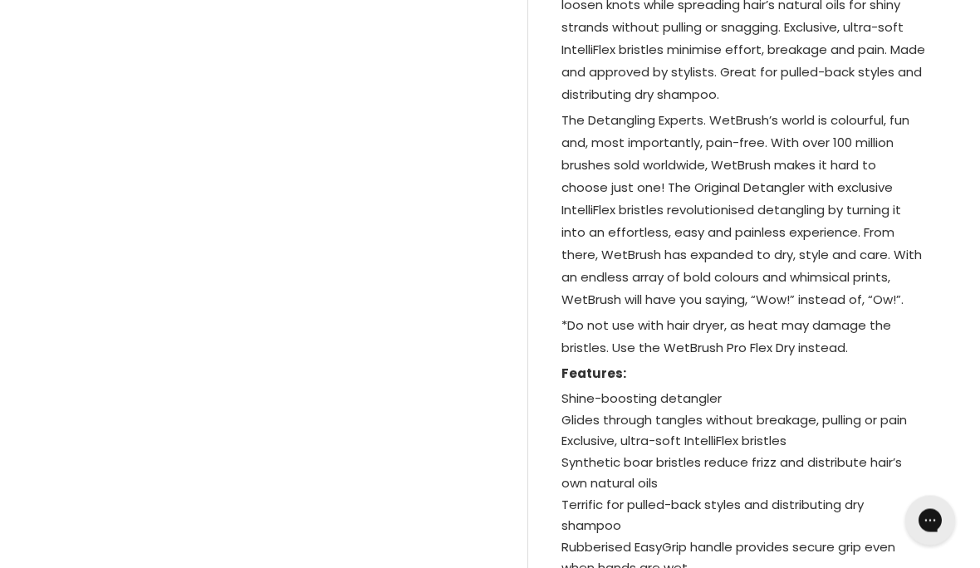
click at [734, 356] on p "*Do not use with hair dryer, as heat may damage the bristles. Use the WetBrush …" at bounding box center [744, 339] width 365 height 48
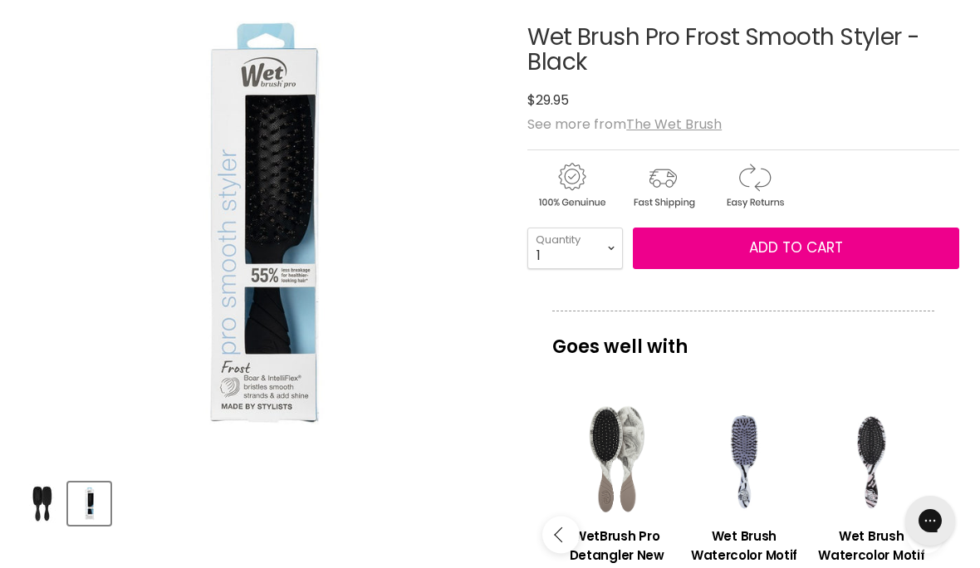
scroll to position [250, 0]
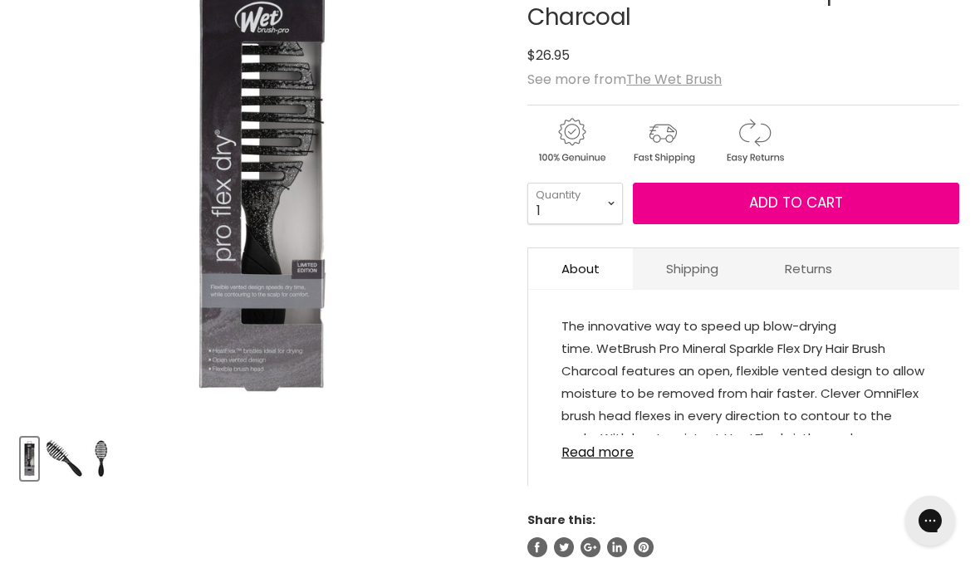
scroll to position [326, 0]
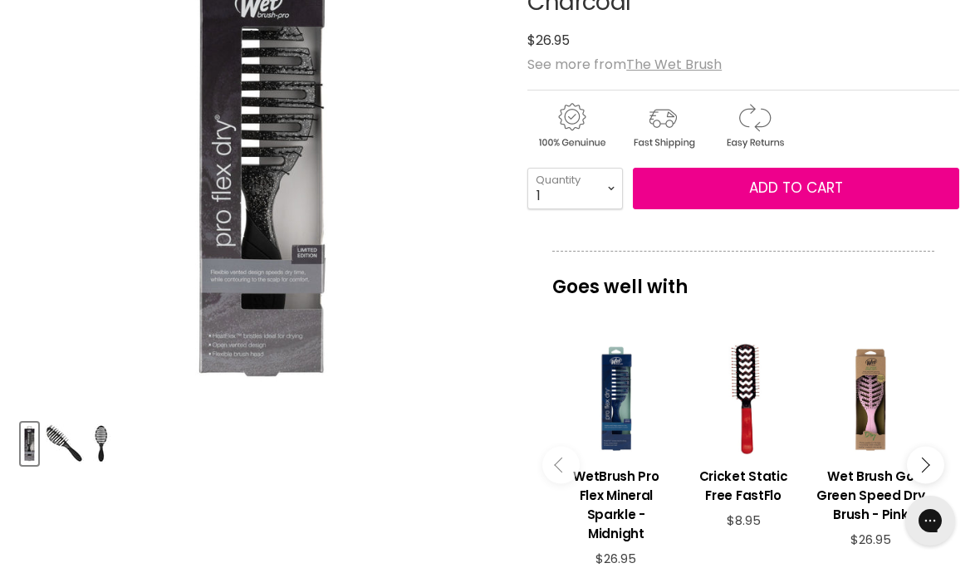
click at [71, 444] on img "Product thumbnails" at bounding box center [64, 443] width 39 height 39
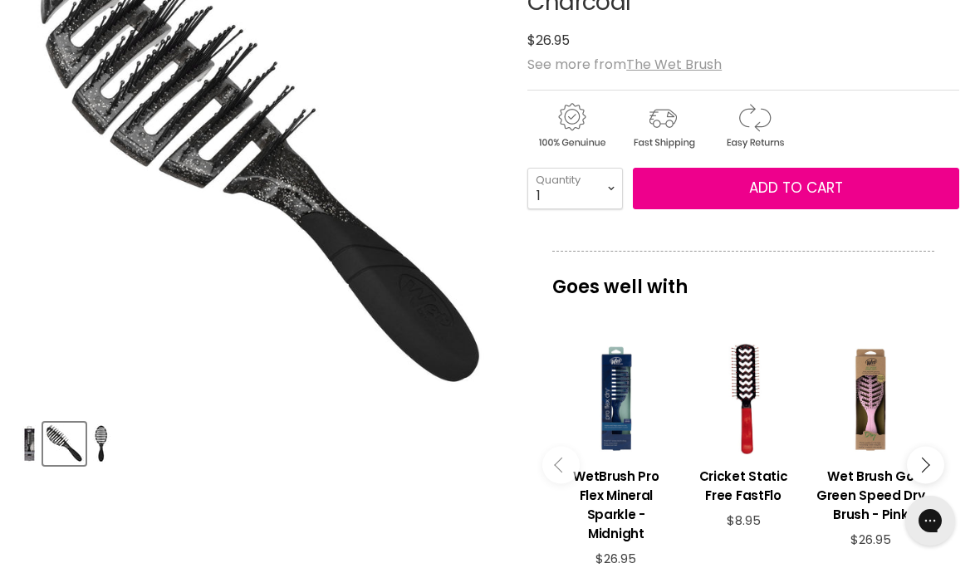
scroll to position [345, 0]
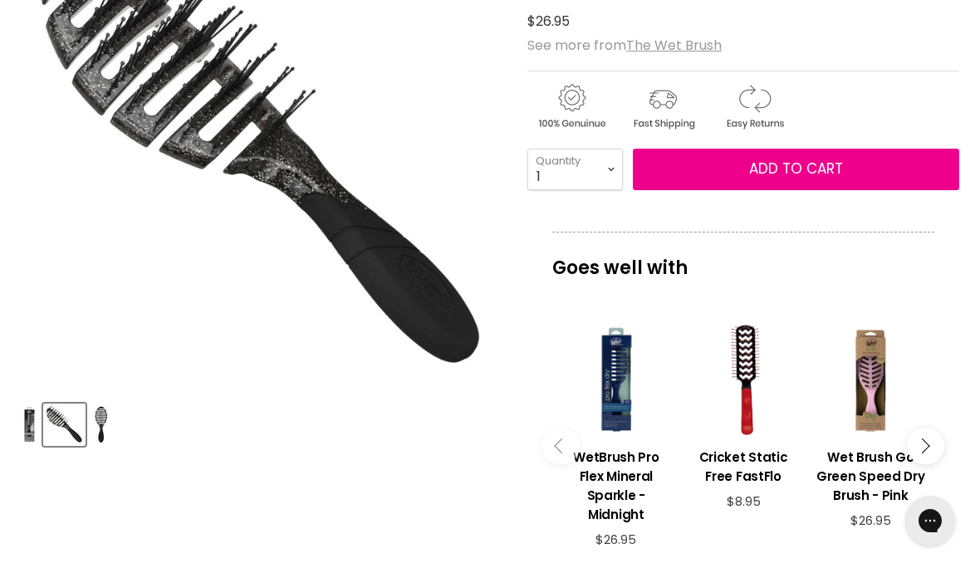
click at [110, 419] on img "Product thumbnails" at bounding box center [101, 424] width 18 height 39
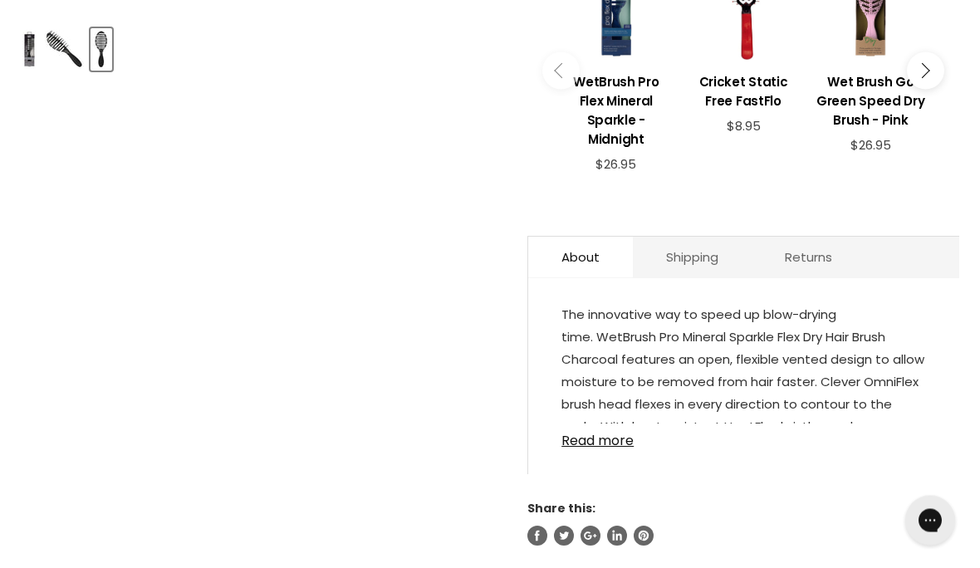
scroll to position [720, 0]
click at [606, 449] on link "Read more" at bounding box center [744, 436] width 365 height 25
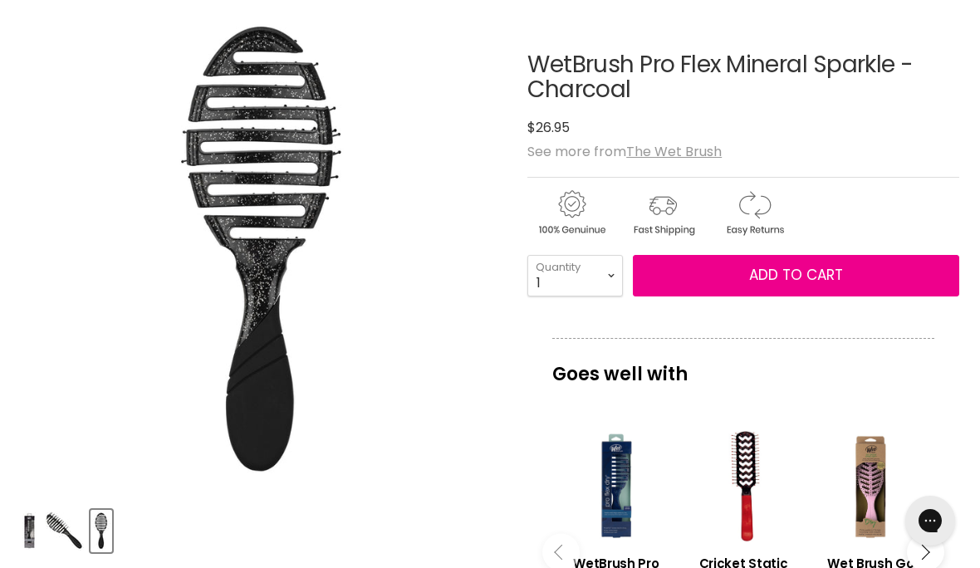
scroll to position [237, 0]
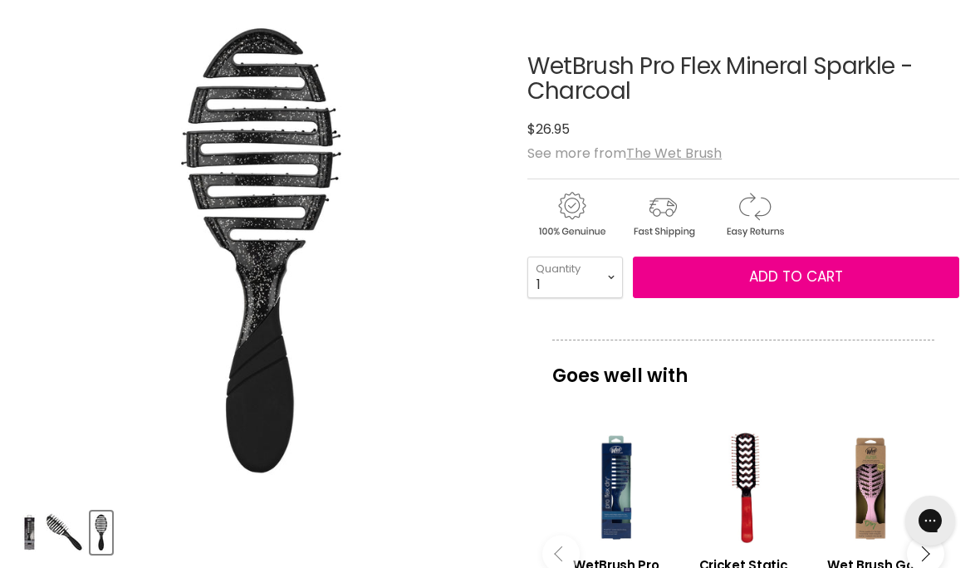
click at [842, 270] on span "Add to cart" at bounding box center [796, 277] width 94 height 20
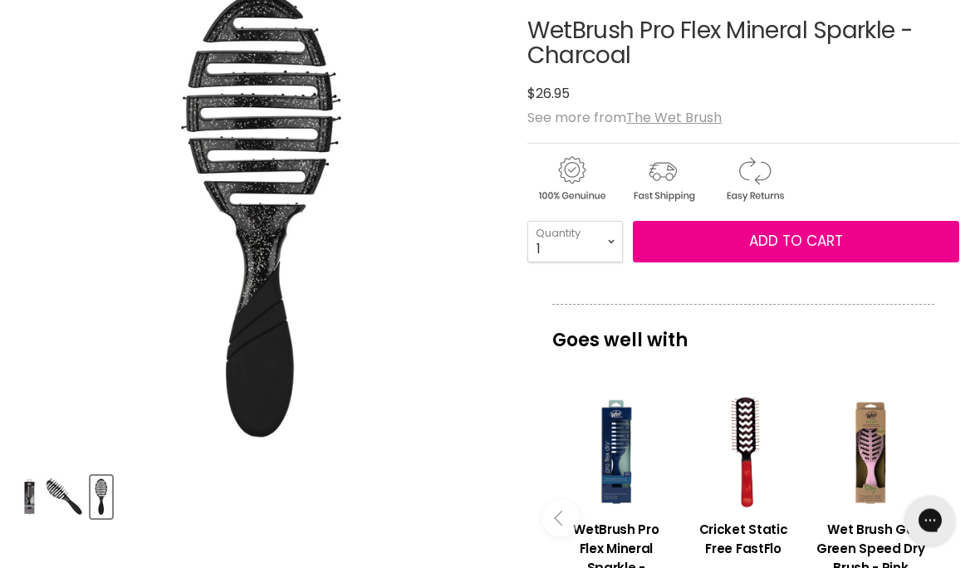
scroll to position [272, 0]
click at [797, 242] on span "Add to cart" at bounding box center [796, 241] width 94 height 20
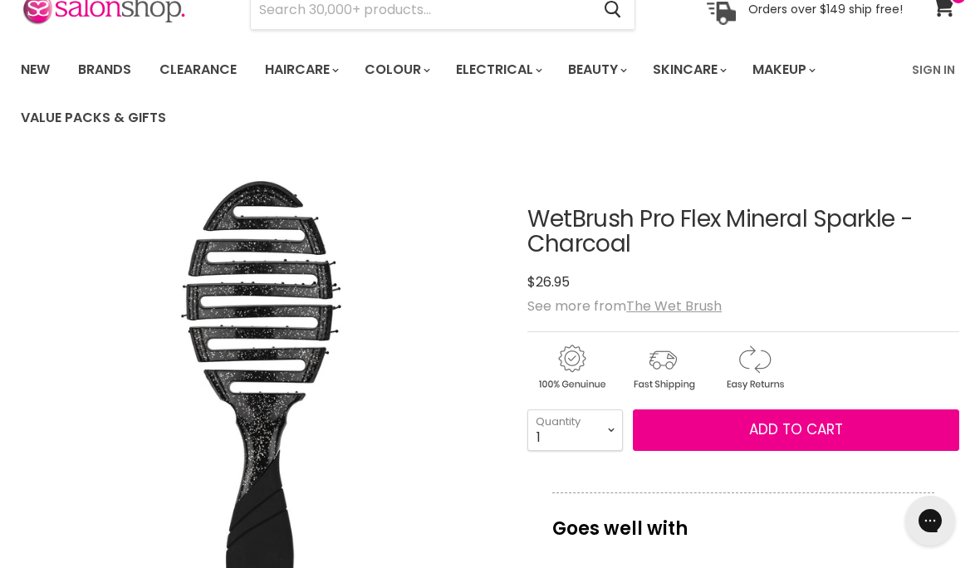
scroll to position [248, 0]
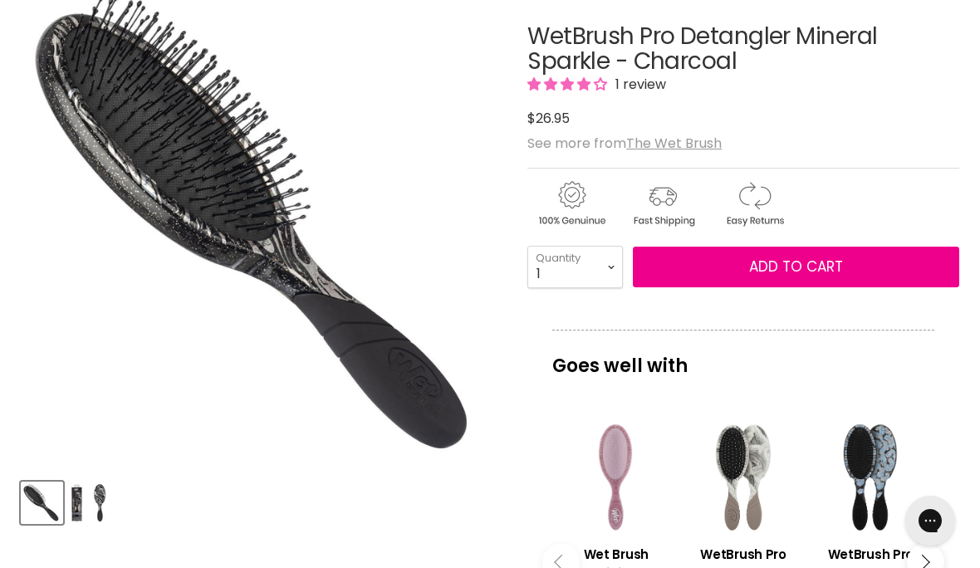
click at [106, 509] on img "Product thumbnails" at bounding box center [99, 502] width 15 height 39
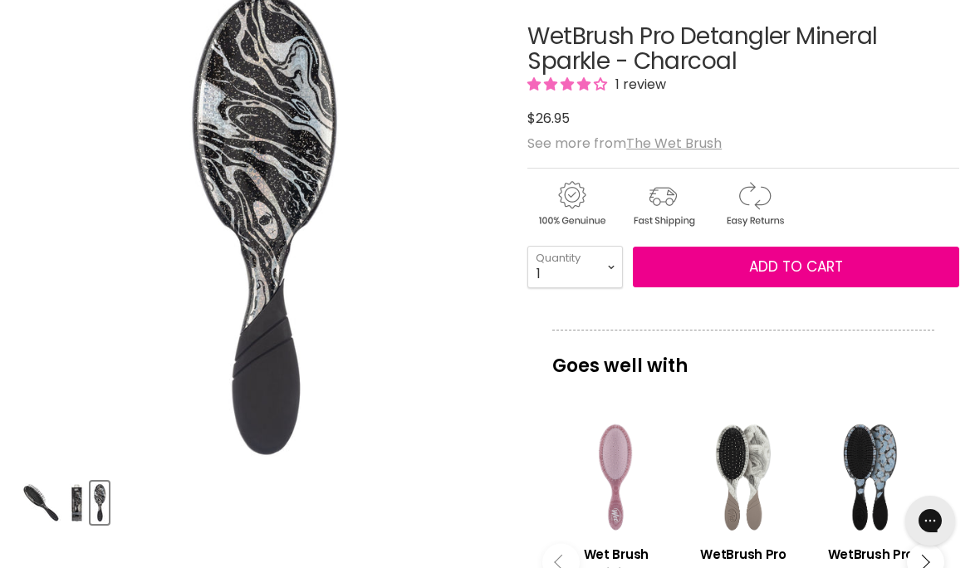
click at [76, 511] on img "Product thumbnails" at bounding box center [77, 502] width 14 height 39
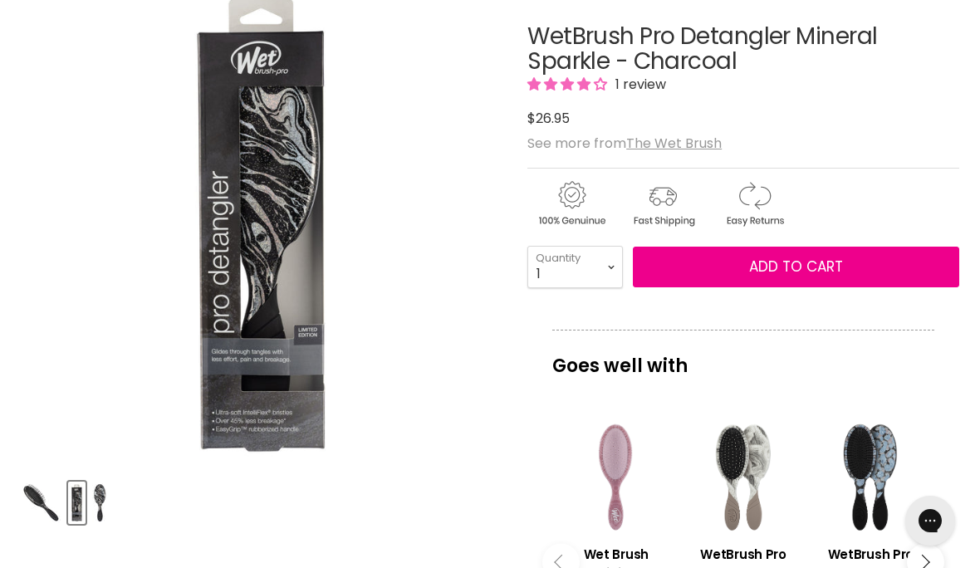
click at [283, 414] on img "WetBrush Pro Detangler Mineral Sparkle - Charcoal image. Click or Scroll to Zoo…" at bounding box center [262, 224] width 170 height 483
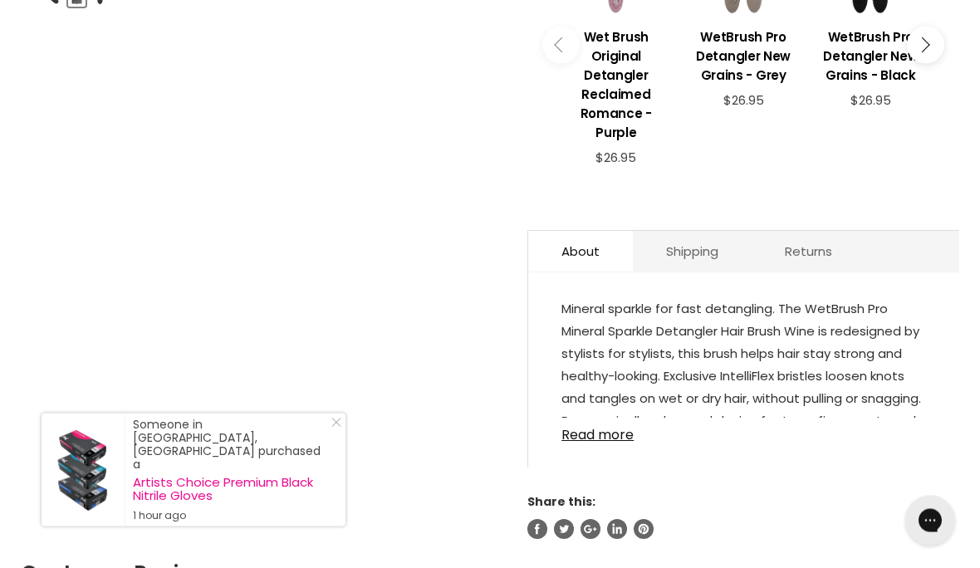
scroll to position [787, 0]
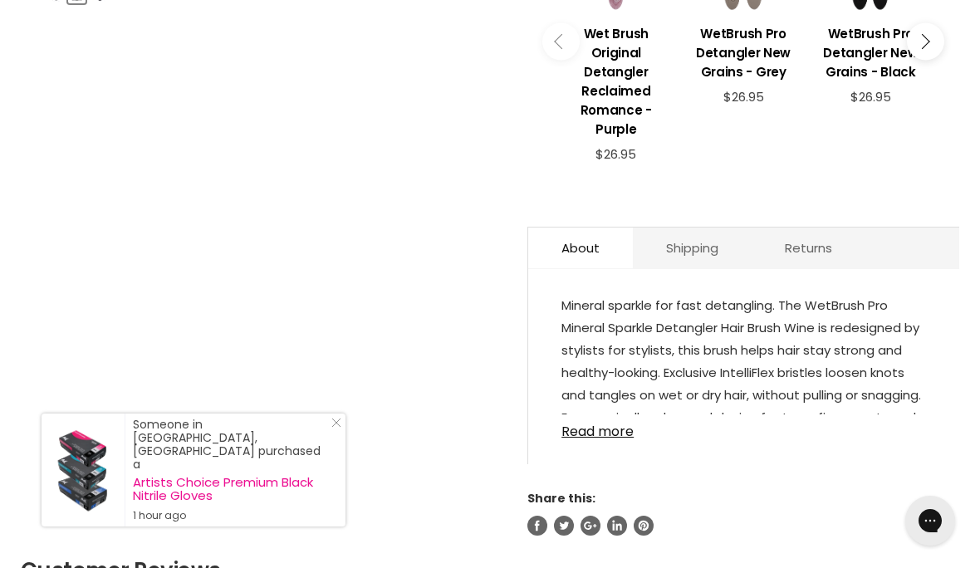
click at [596, 416] on link "Read more" at bounding box center [744, 426] width 365 height 25
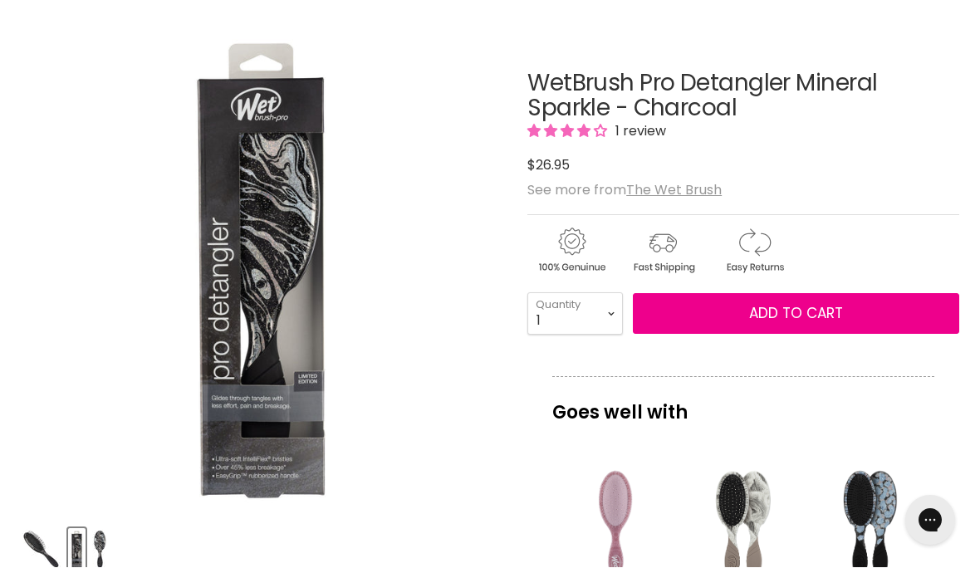
scroll to position [220, 0]
click at [827, 317] on span "Add to cart" at bounding box center [796, 313] width 94 height 20
click at [791, 311] on span "Add to cart" at bounding box center [796, 313] width 94 height 20
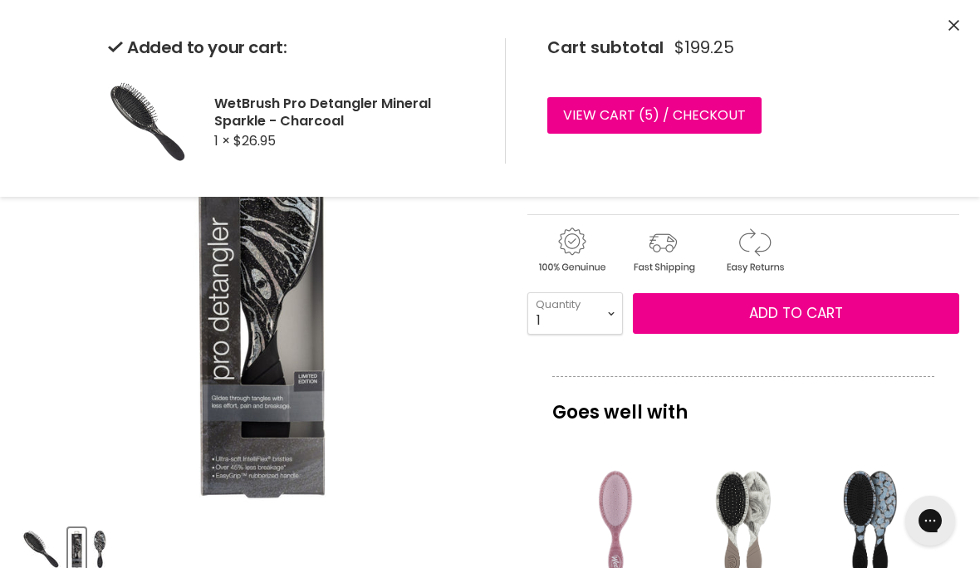
click at [953, 22] on icon "Close" at bounding box center [954, 25] width 11 height 11
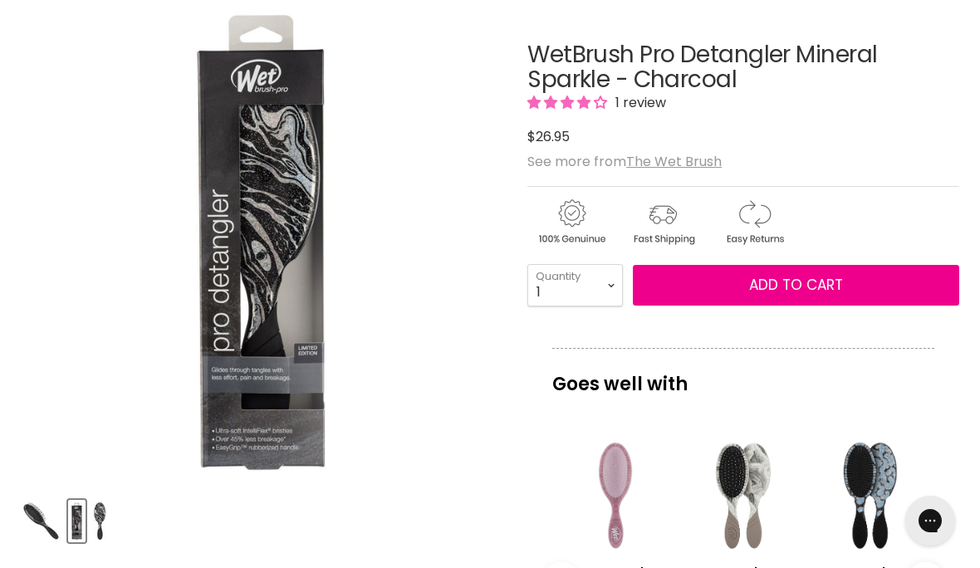
click at [645, 97] on span "1 review" at bounding box center [639, 102] width 56 height 19
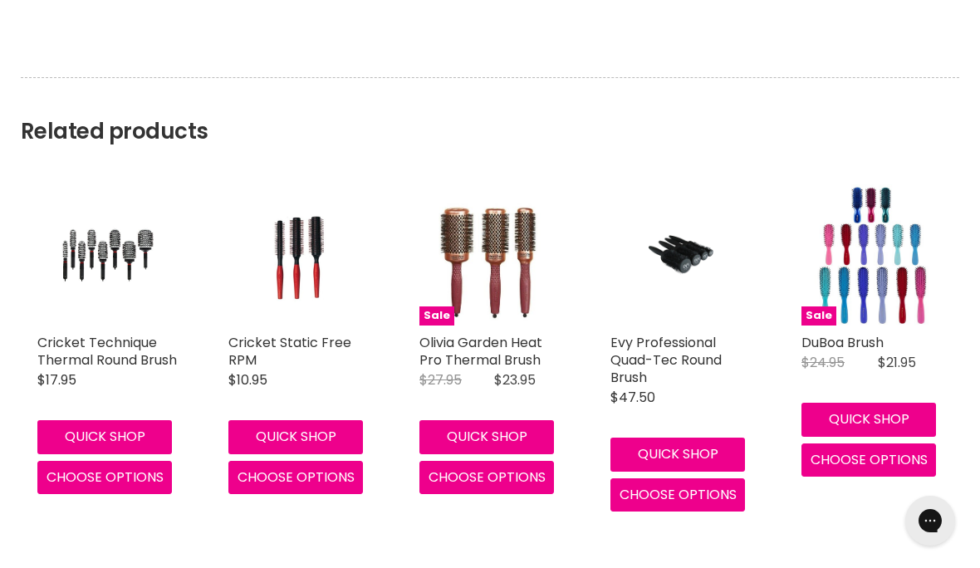
scroll to position [1716, 0]
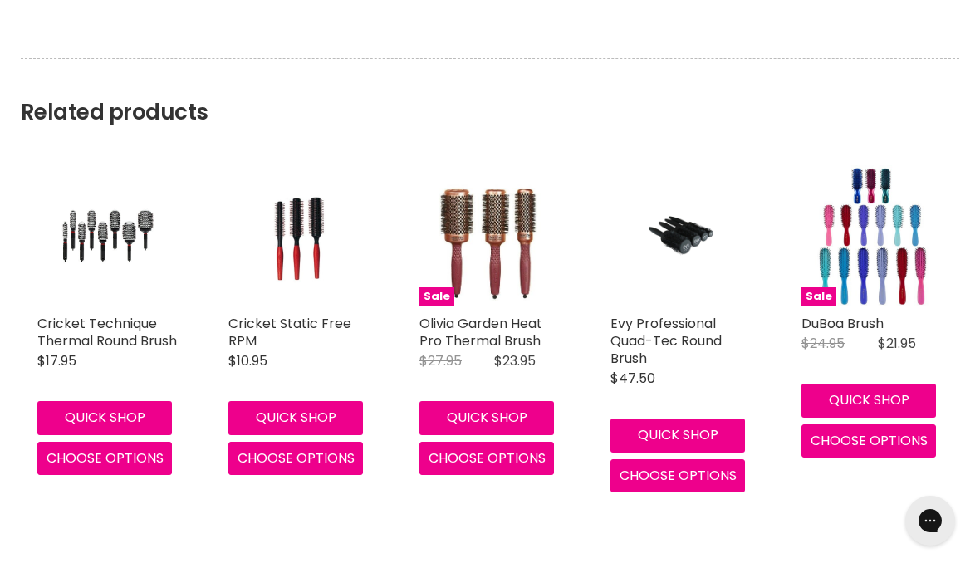
click at [871, 226] on img "Main content" at bounding box center [872, 235] width 141 height 141
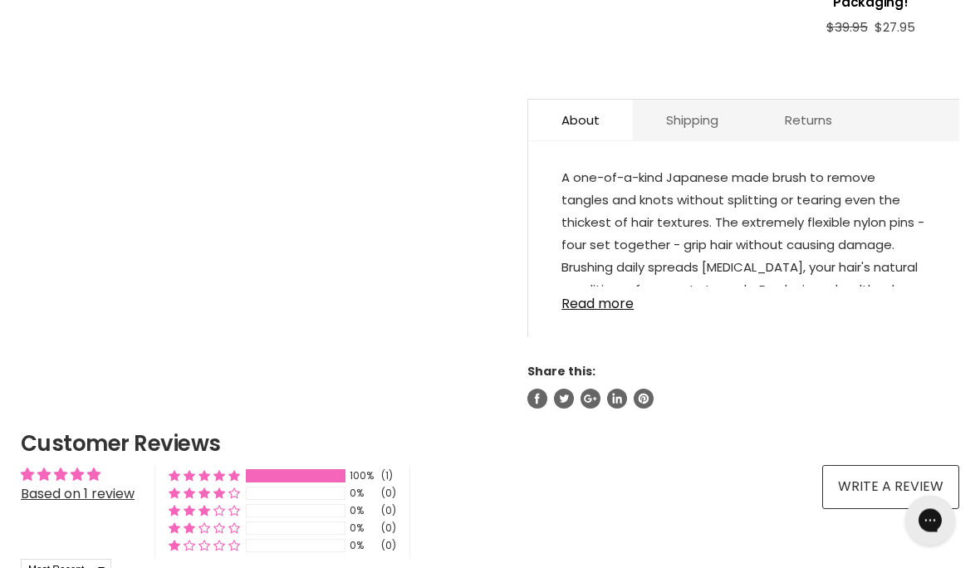
scroll to position [921, 0]
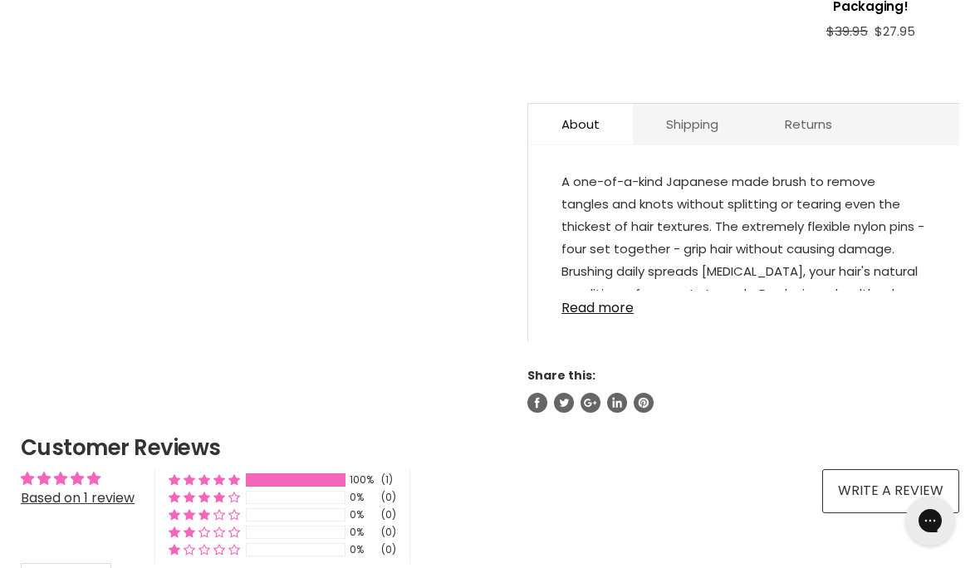
click at [603, 316] on link "Read more" at bounding box center [744, 303] width 365 height 25
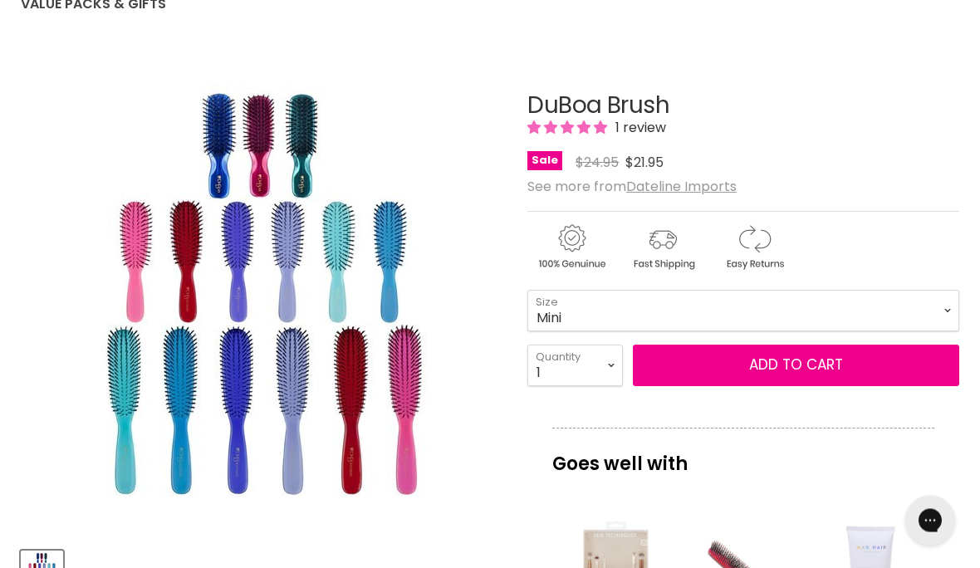
scroll to position [194, 0]
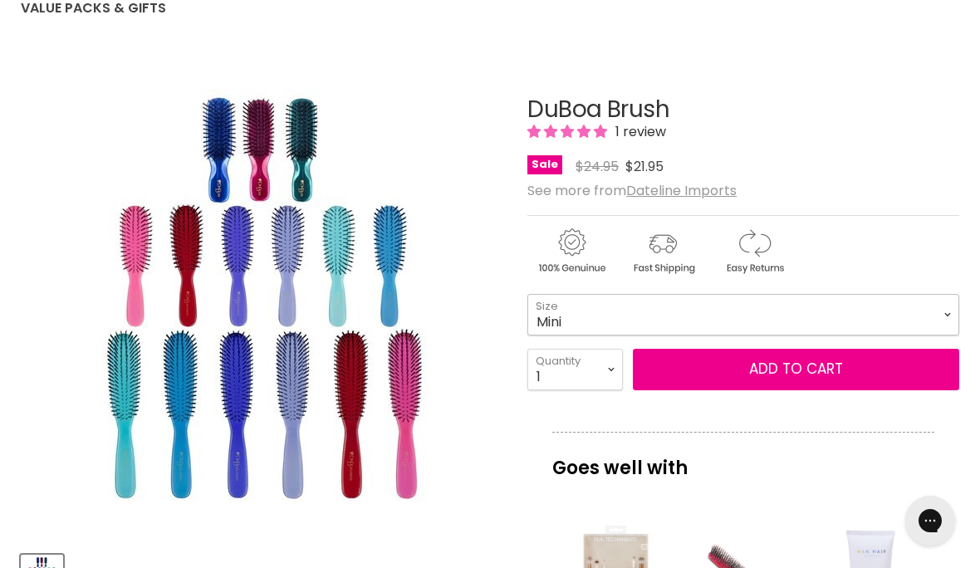
click at [947, 306] on select "Mini Medium Large" at bounding box center [743, 315] width 432 height 42
select select "Large"
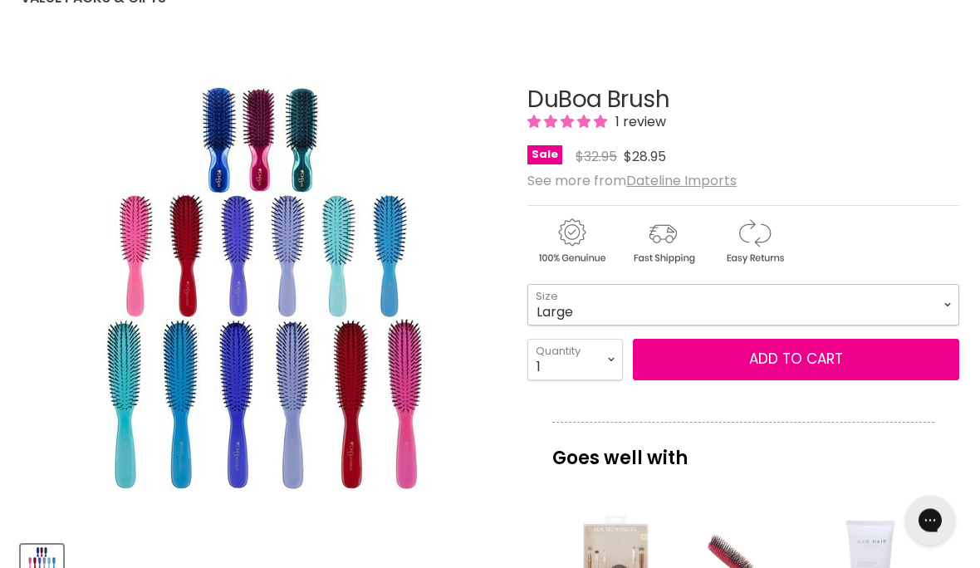
scroll to position [204, 0]
click at [809, 358] on button "Add to cart" at bounding box center [796, 360] width 326 height 42
click at [784, 364] on button "Add to cart" at bounding box center [796, 360] width 326 height 42
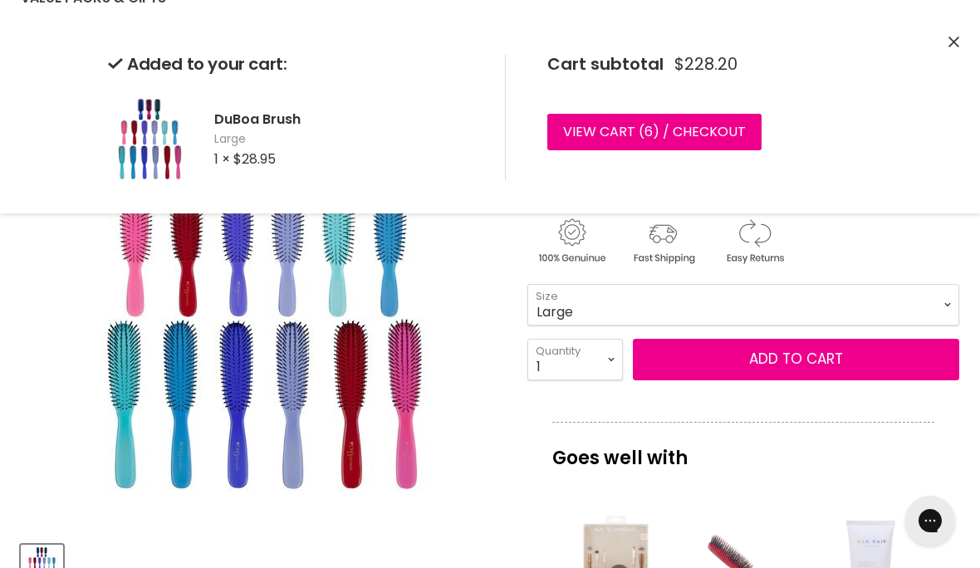
click at [955, 39] on icon "Close" at bounding box center [954, 42] width 11 height 11
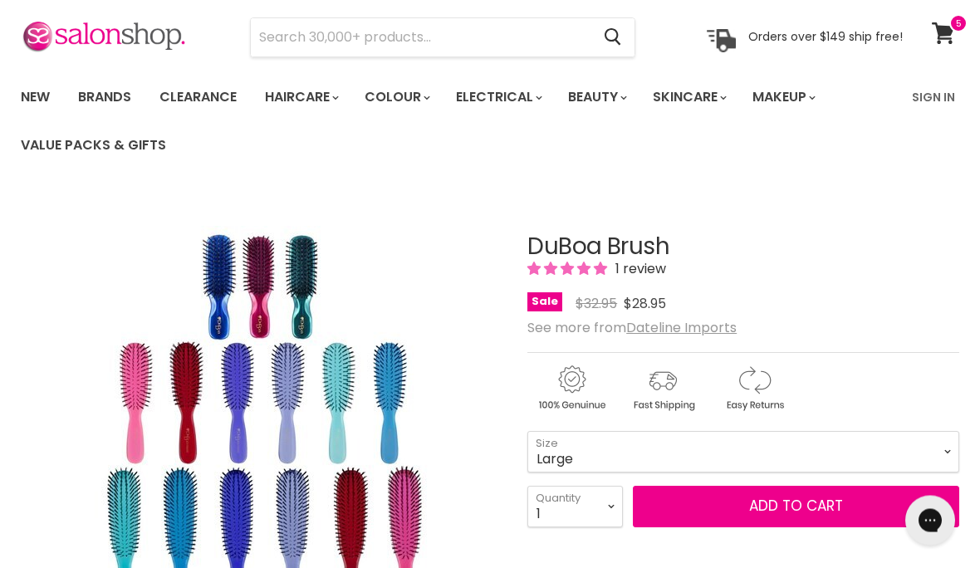
scroll to position [0, 0]
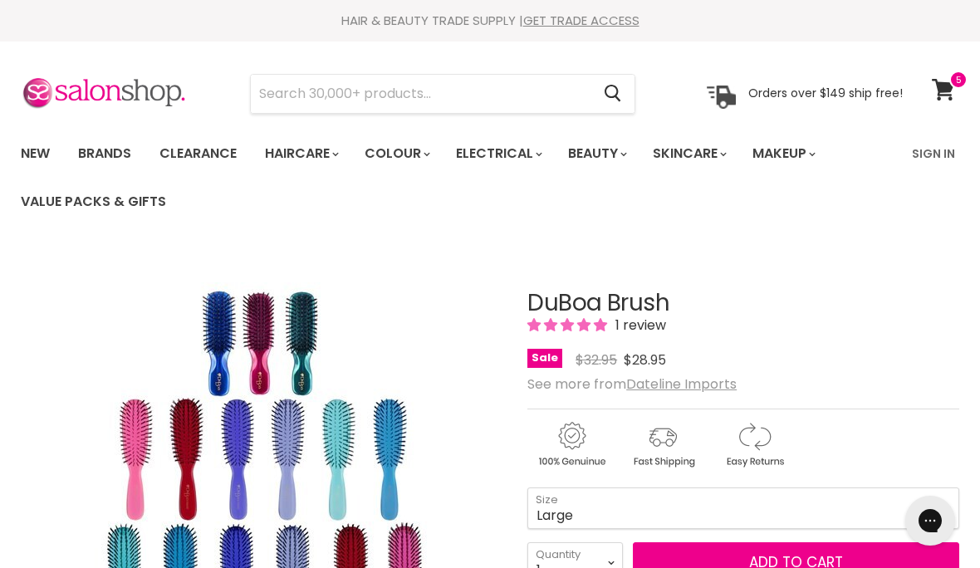
click at [941, 74] on link "View cart" at bounding box center [946, 90] width 44 height 38
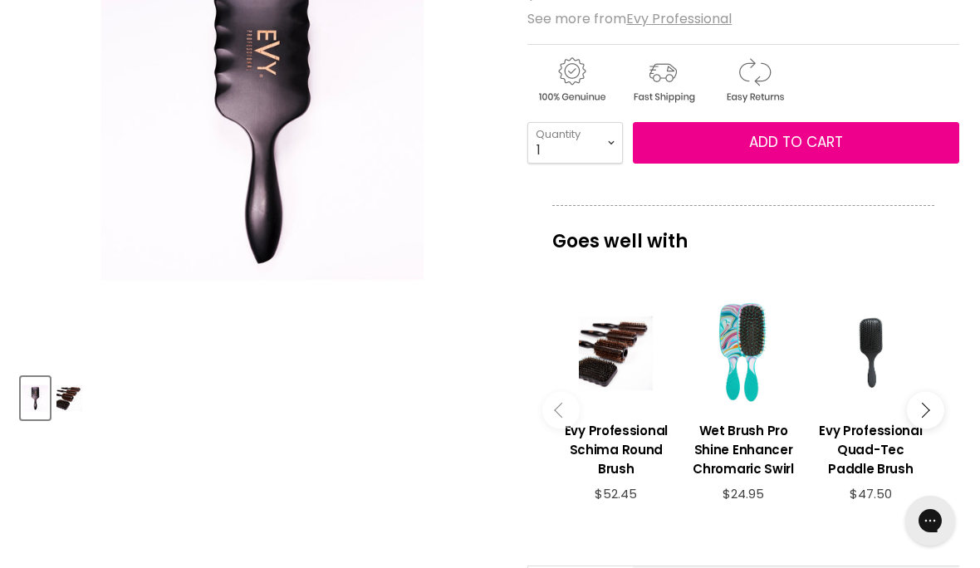
scroll to position [375, 0]
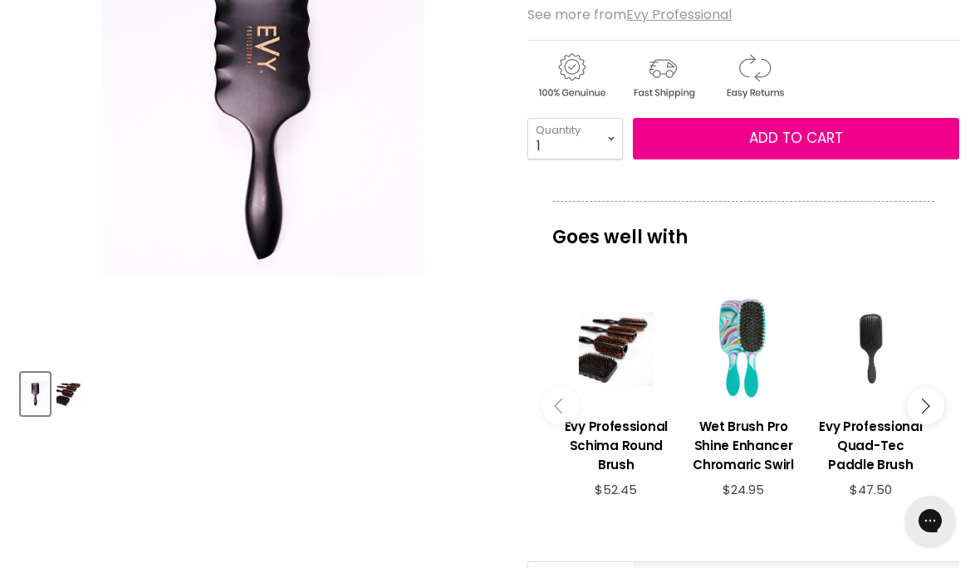
click at [81, 400] on img "Product thumbnails" at bounding box center [69, 394] width 26 height 39
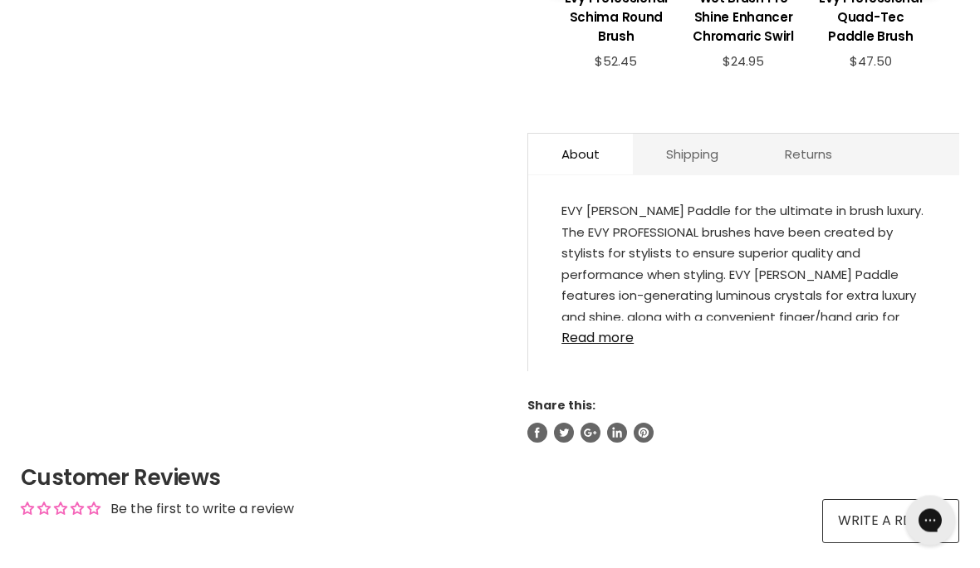
scroll to position [804, 0]
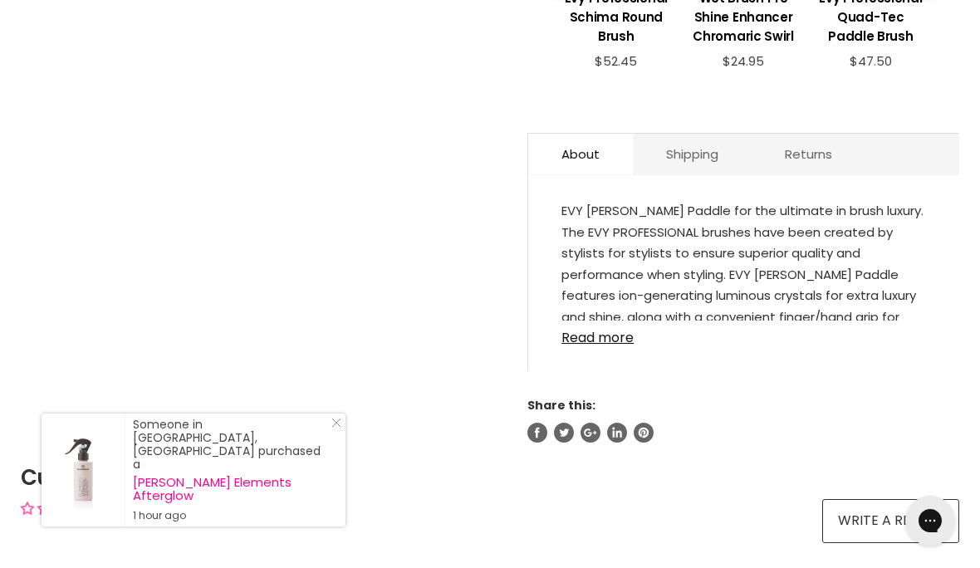
click at [602, 346] on link "Read more" at bounding box center [744, 333] width 365 height 25
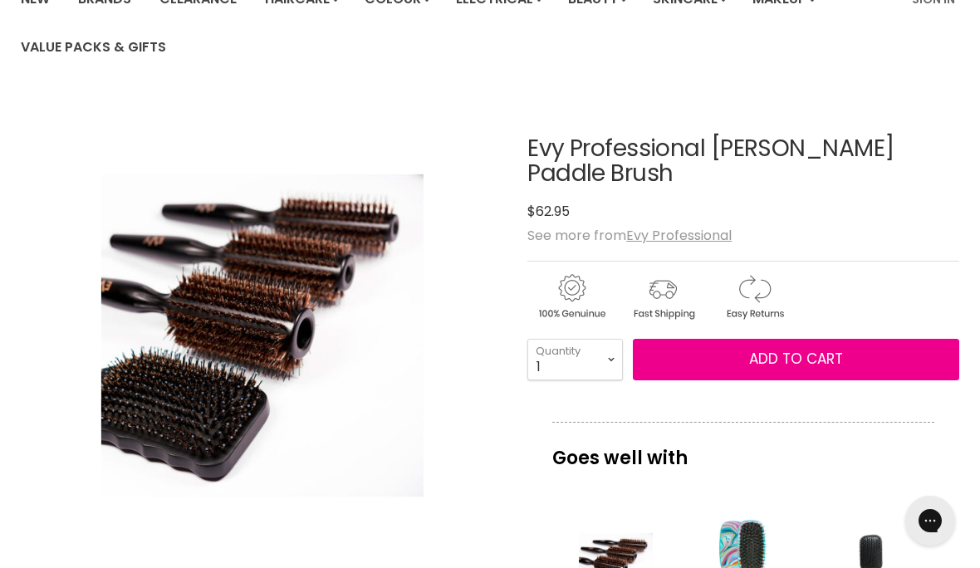
scroll to position [154, 0]
